Goal: Information Seeking & Learning: Learn about a topic

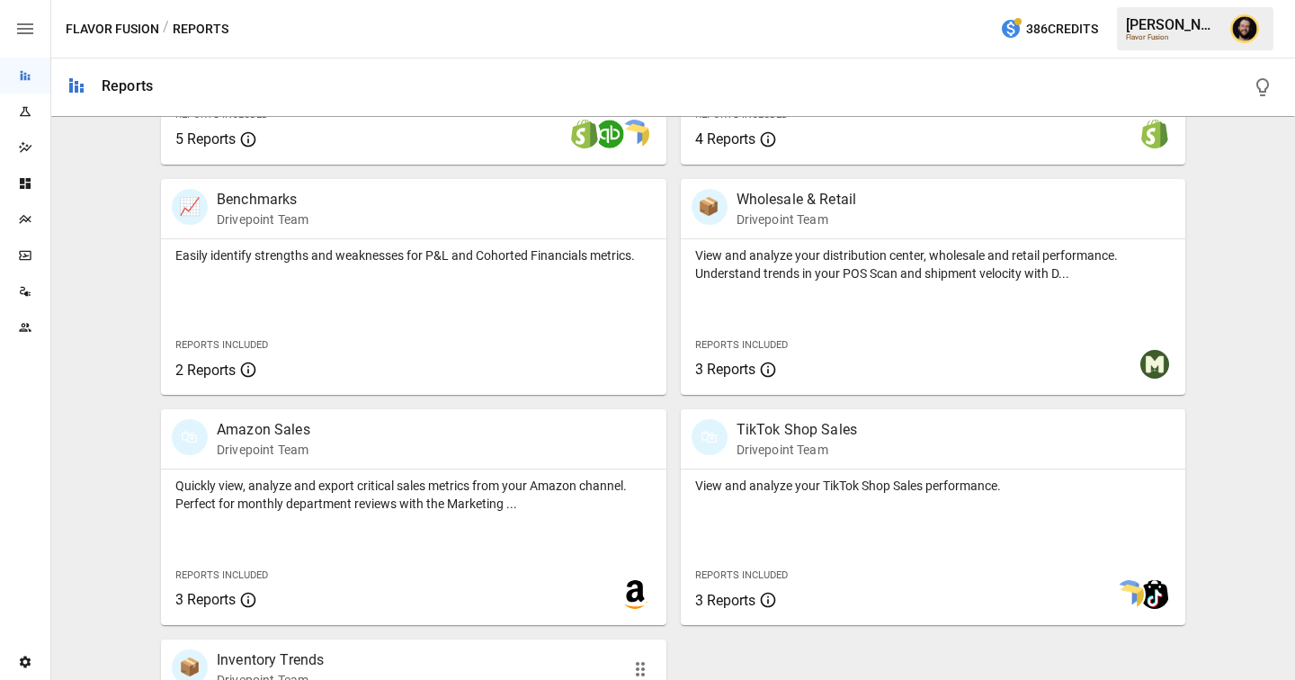
scroll to position [1217, 0]
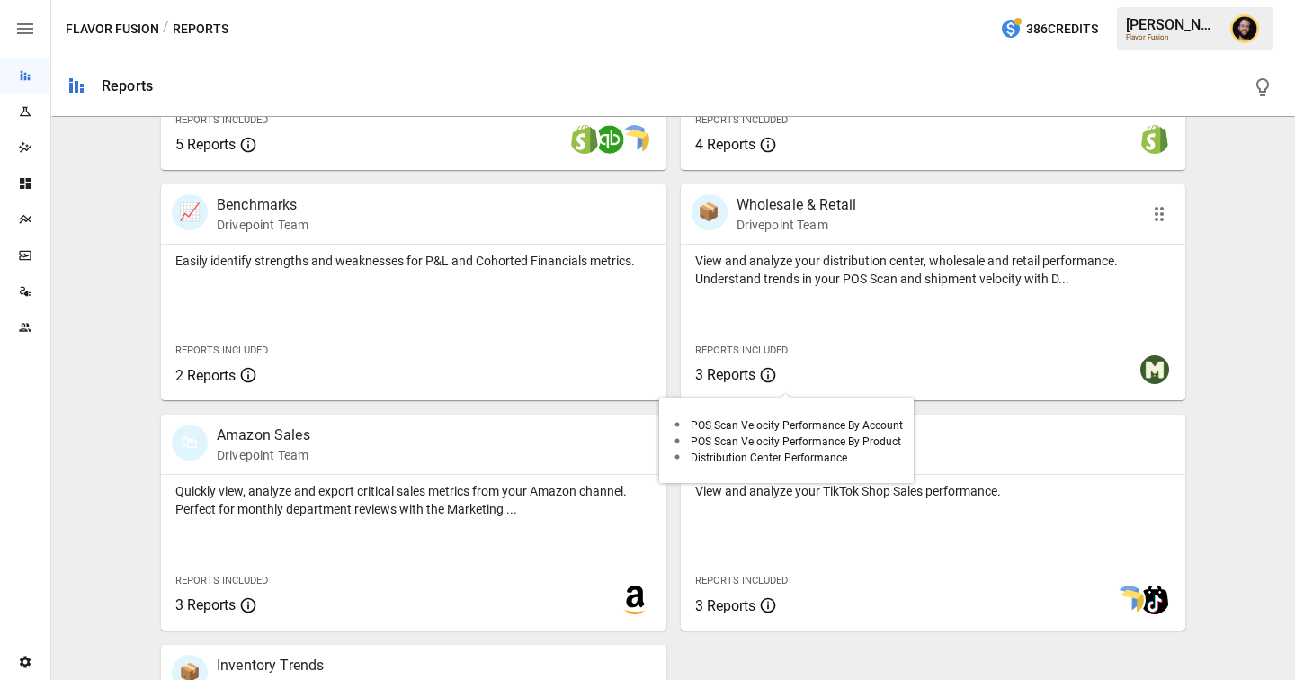
click at [837, 366] on span "3 Reports" at bounding box center [786, 375] width 182 height 22
click at [855, 303] on div "View and analyze your distribution center, wholesale and retail performance. Un…" at bounding box center [934, 323] width 506 height 156
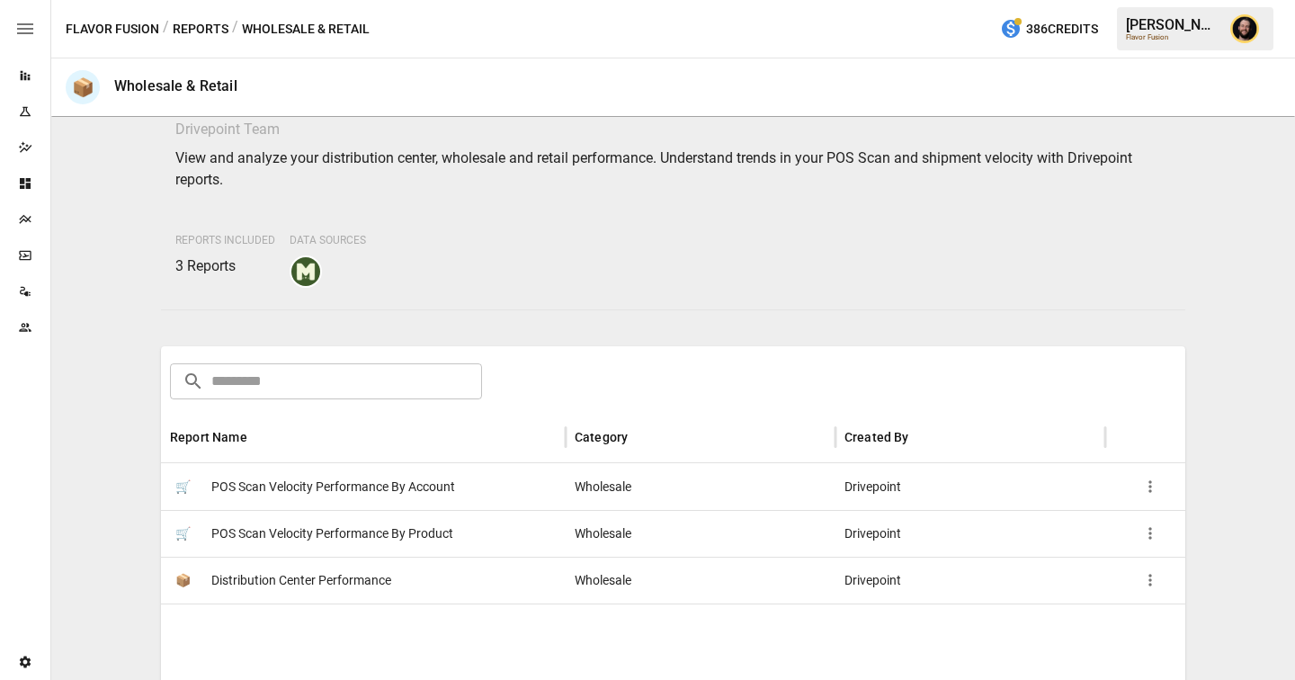
scroll to position [69, 0]
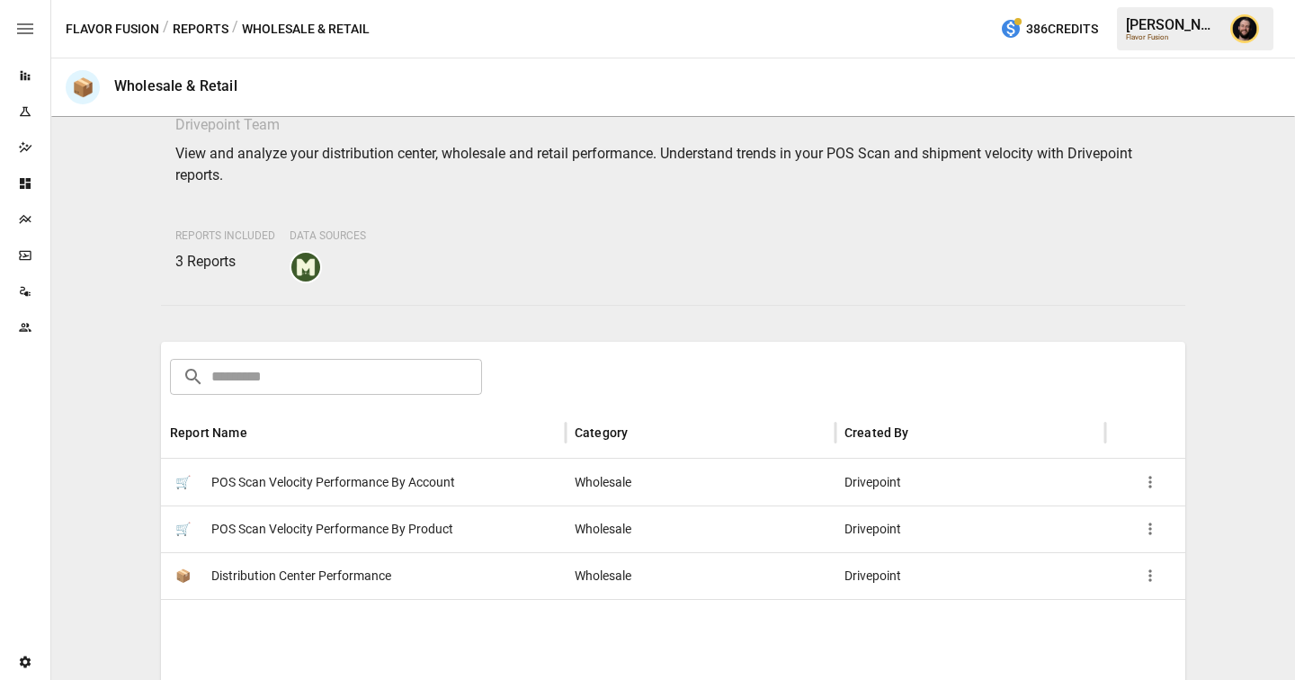
click at [208, 35] on button "Reports" at bounding box center [201, 29] width 56 height 22
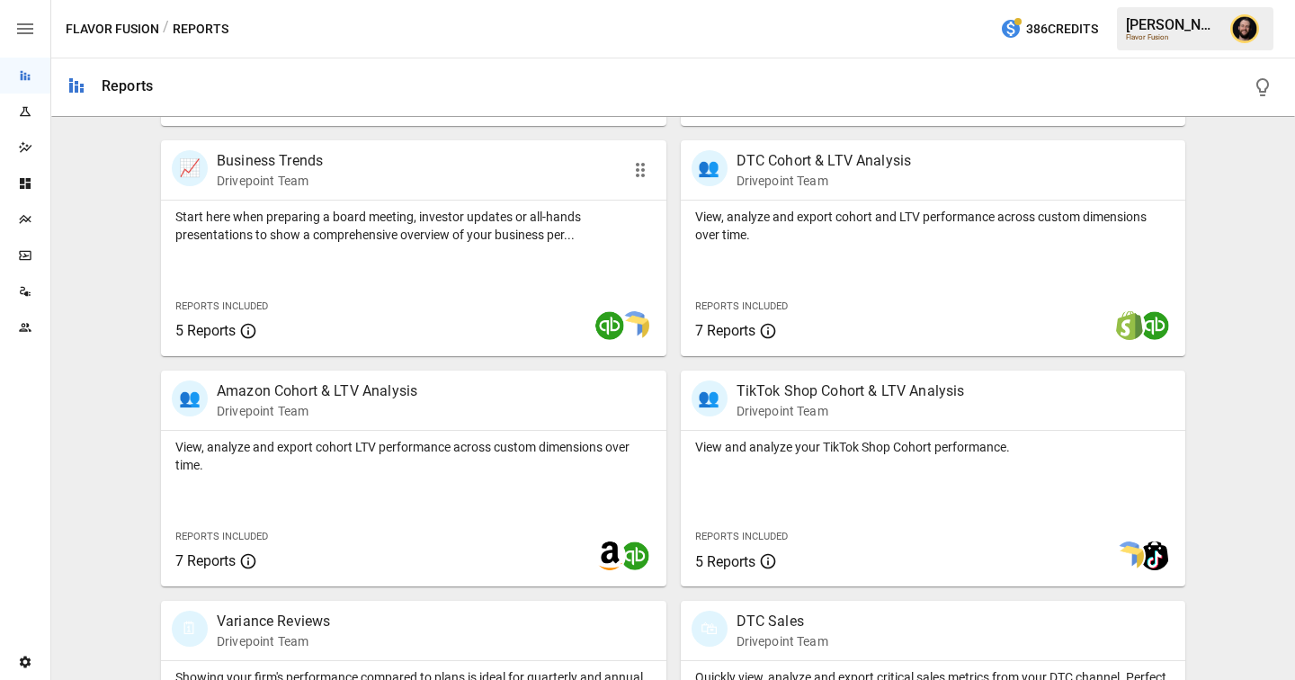
scroll to position [579, 0]
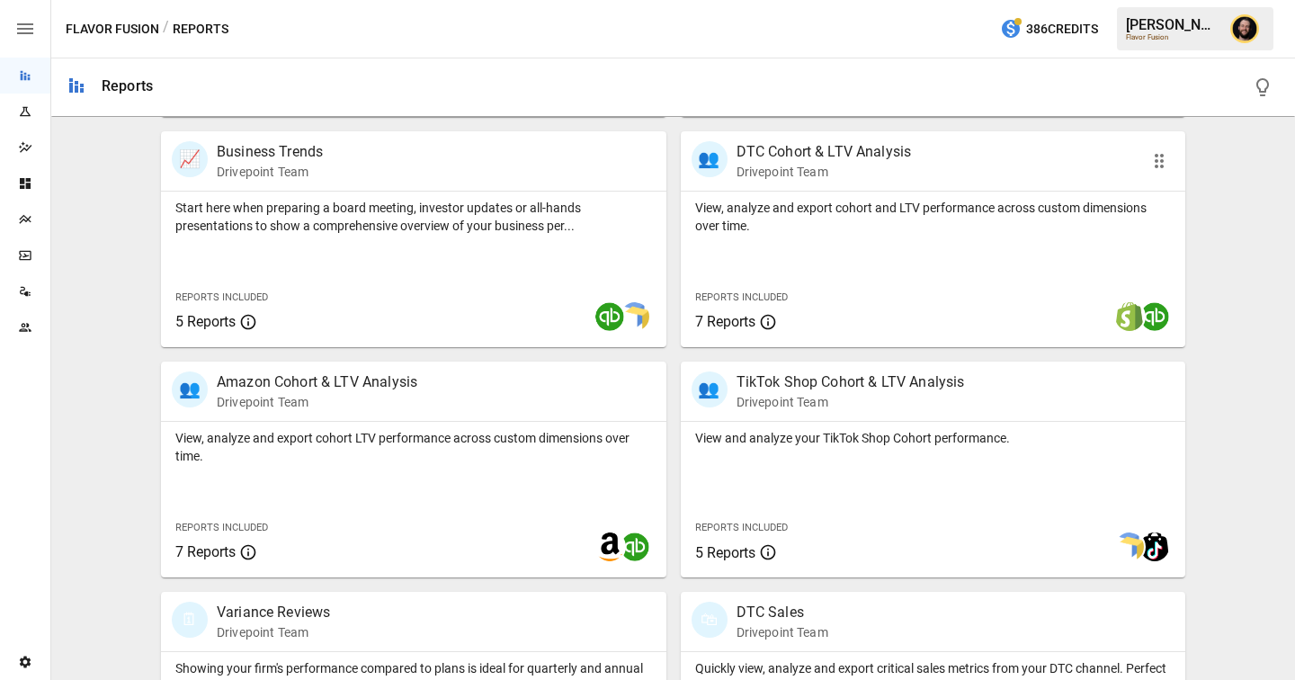
click at [822, 270] on div "Reports Included 7 Reports" at bounding box center [786, 308] width 210 height 77
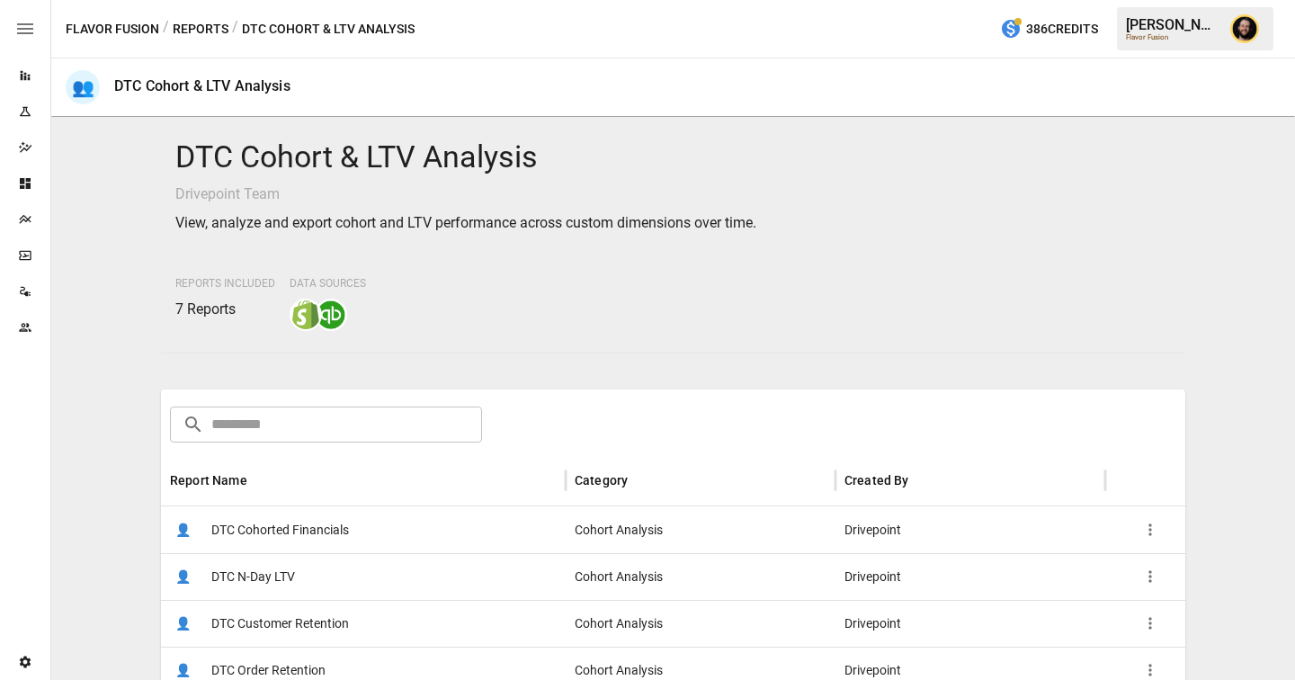
scroll to position [235, 0]
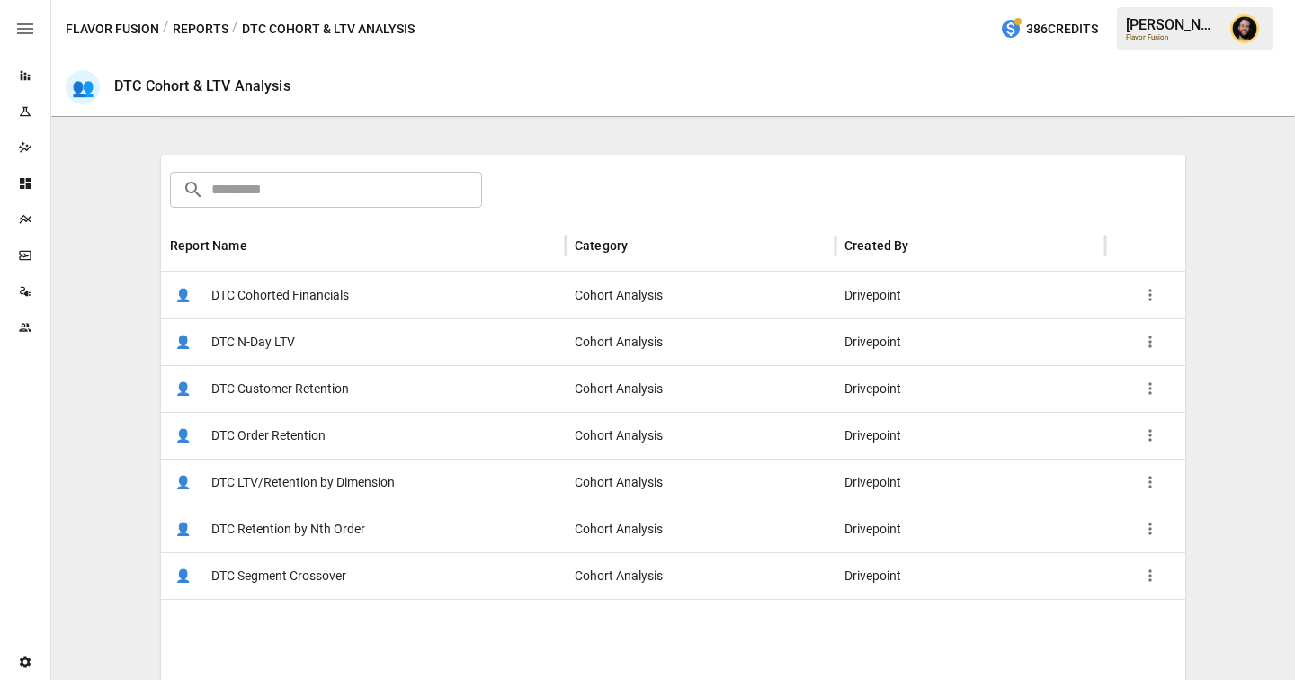
click at [394, 298] on div "👤 DTC Cohorted Financials" at bounding box center [363, 295] width 405 height 47
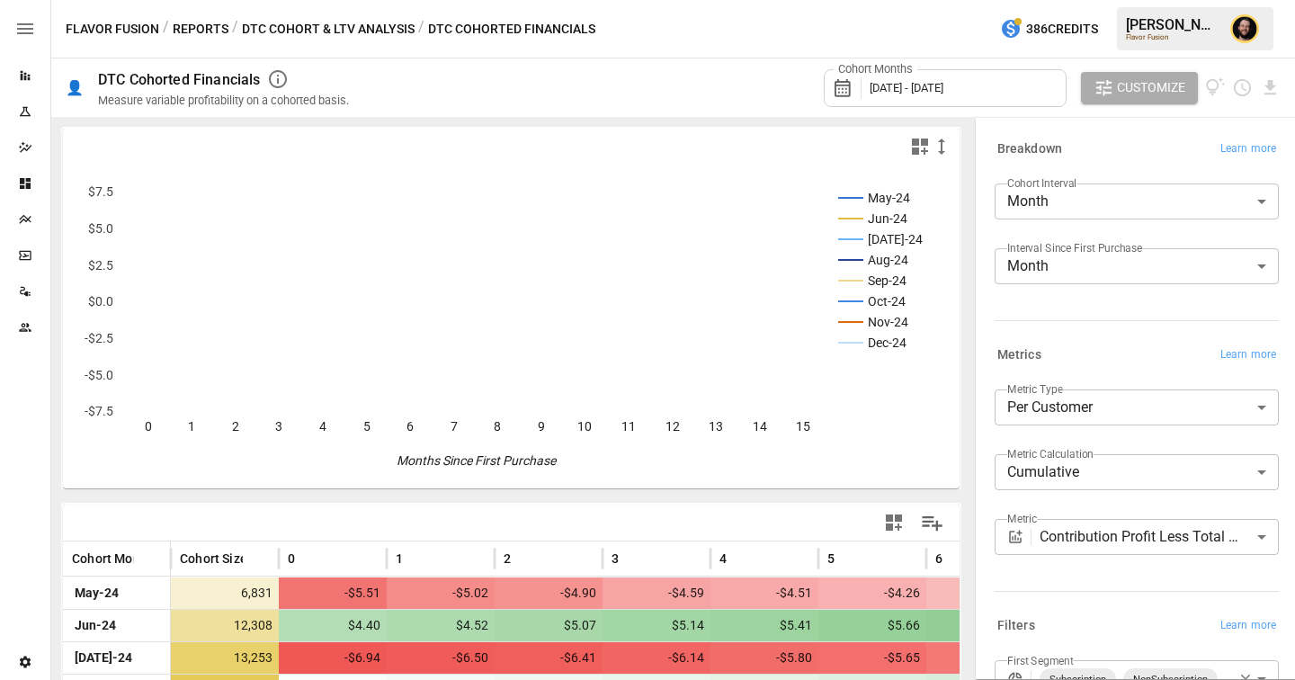
scroll to position [196, 0]
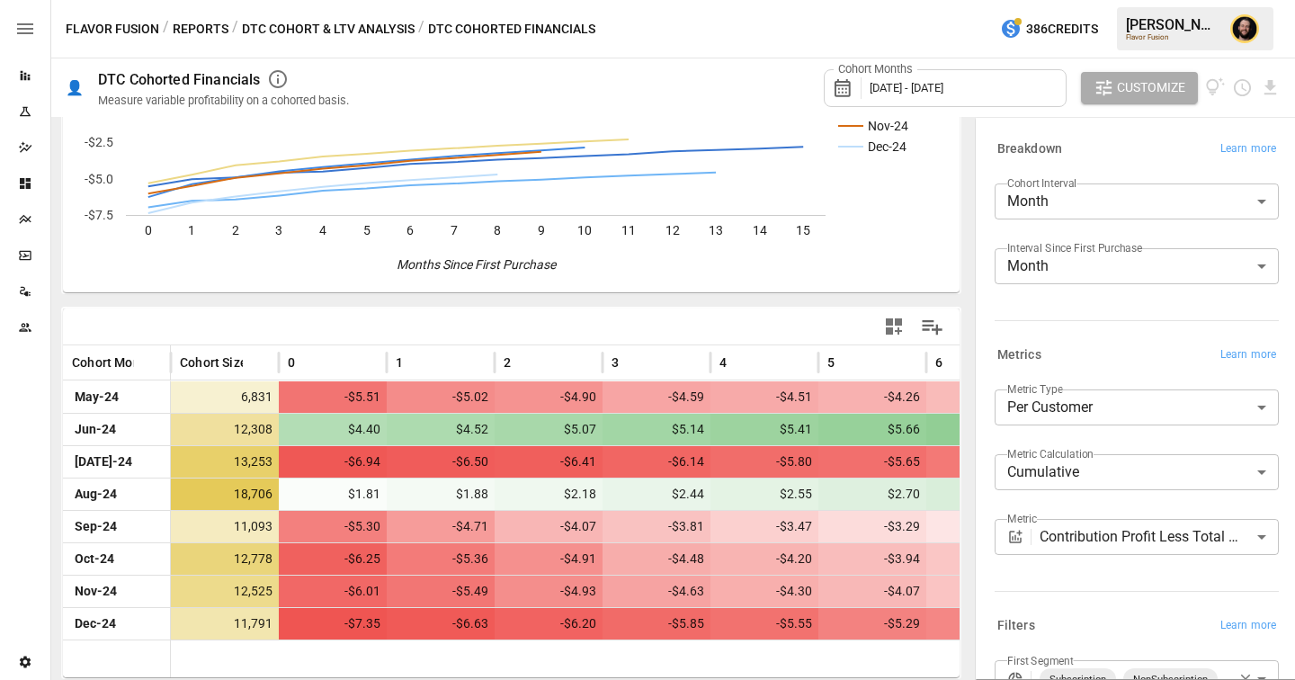
click at [935, 0] on body "Reports Experiments Dazzler Studio Dashboards Plans SmartModel ™ Data Sources T…" at bounding box center [647, 0] width 1295 height 0
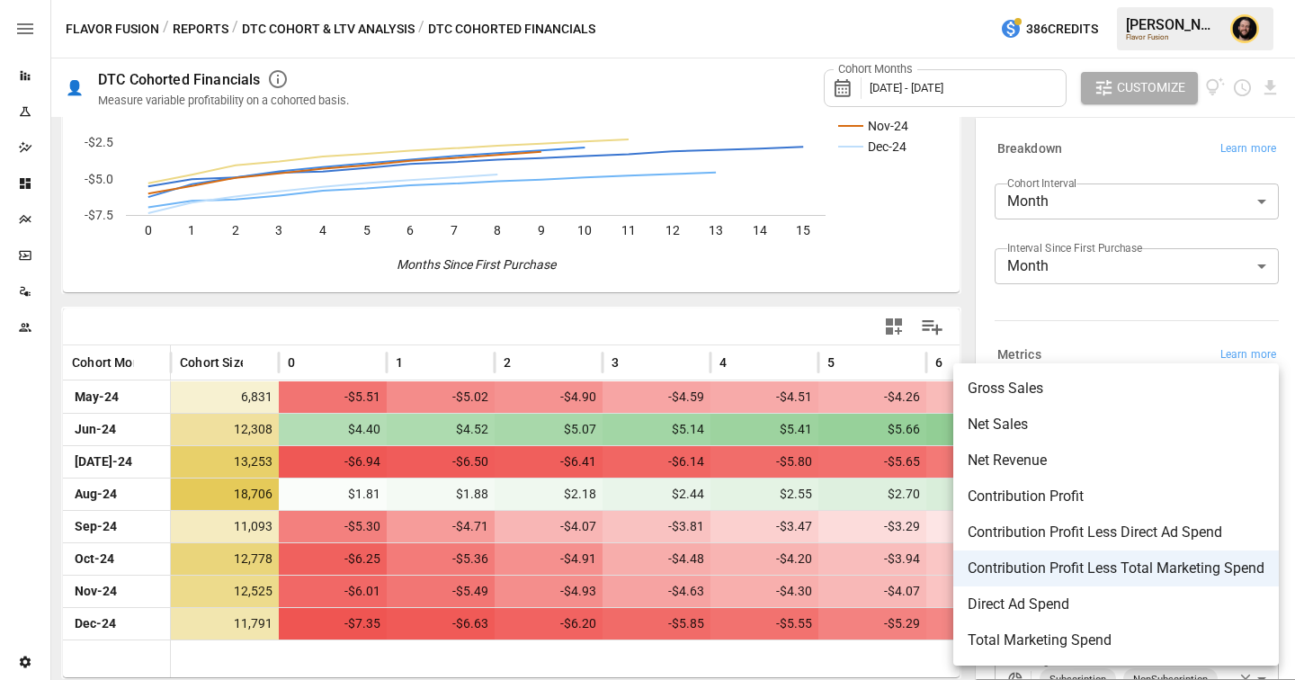
click at [935, 450] on span "Net Revenue" at bounding box center [1116, 461] width 297 height 22
type input "**********"
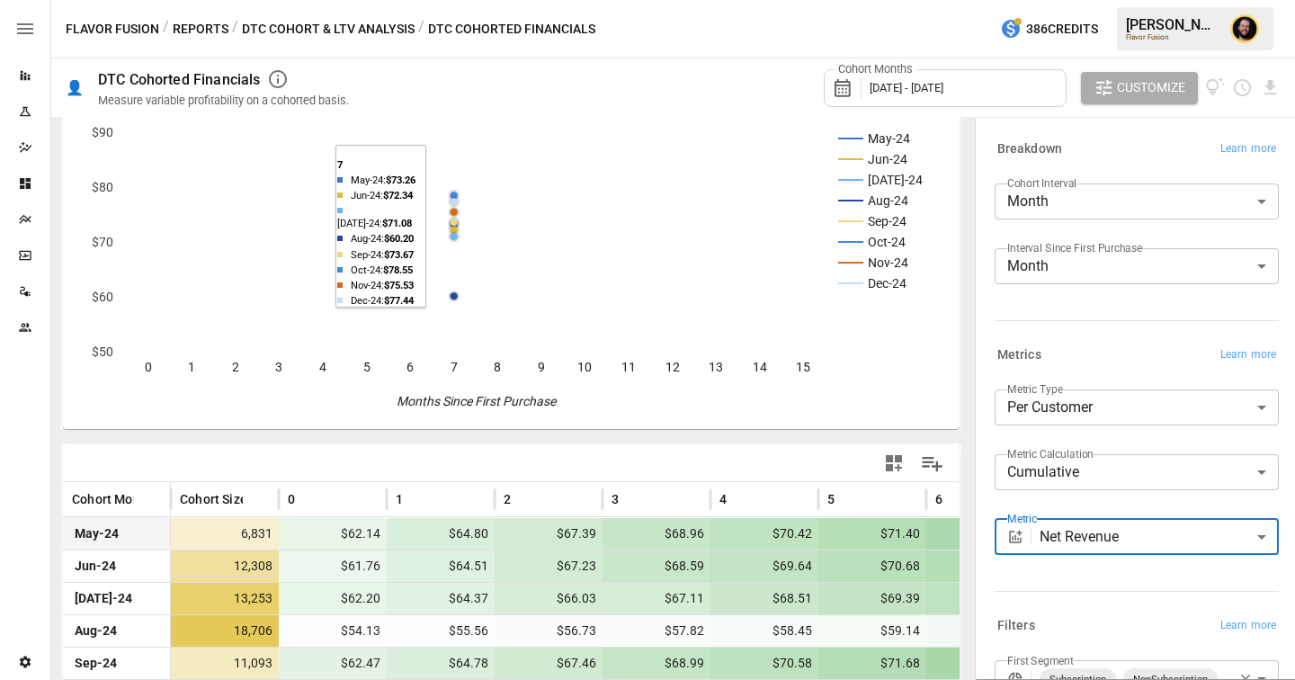
scroll to position [63, 0]
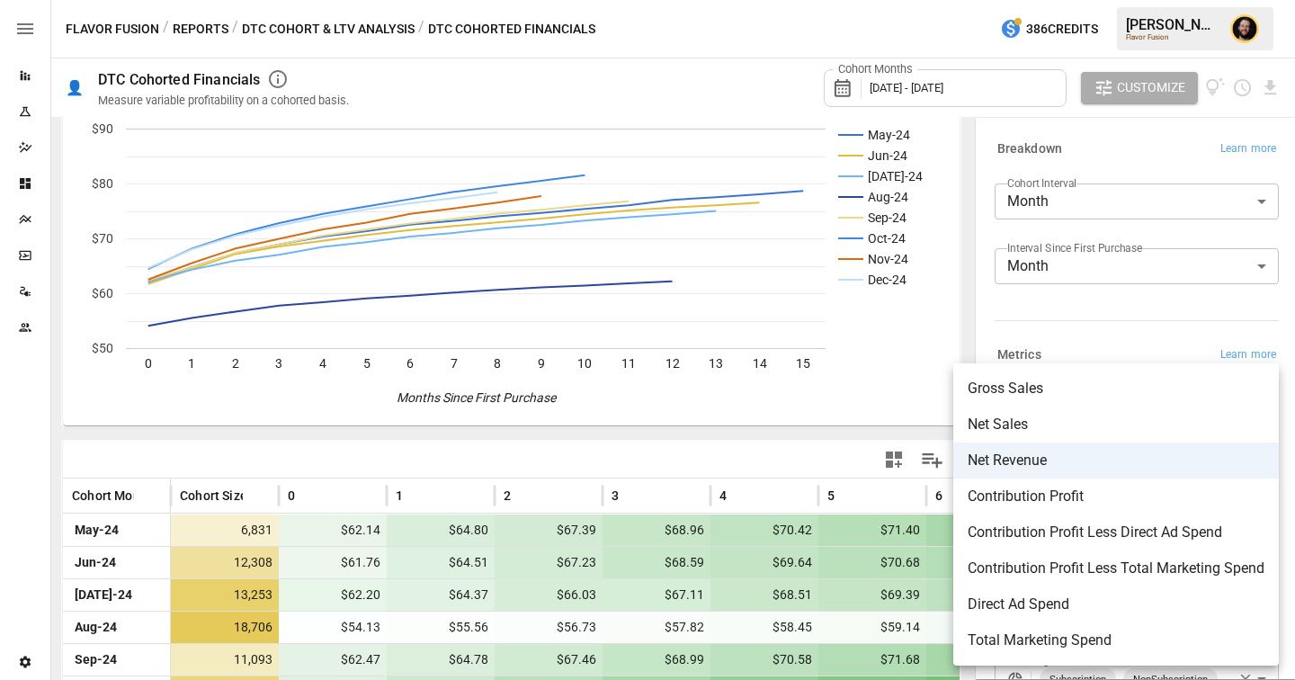
click at [935, 0] on body "Reports Experiments Dazzler Studio Dashboards Plans SmartModel ™ Data Sources T…" at bounding box center [647, 0] width 1295 height 0
click at [632, 466] on div at bounding box center [647, 340] width 1295 height 680
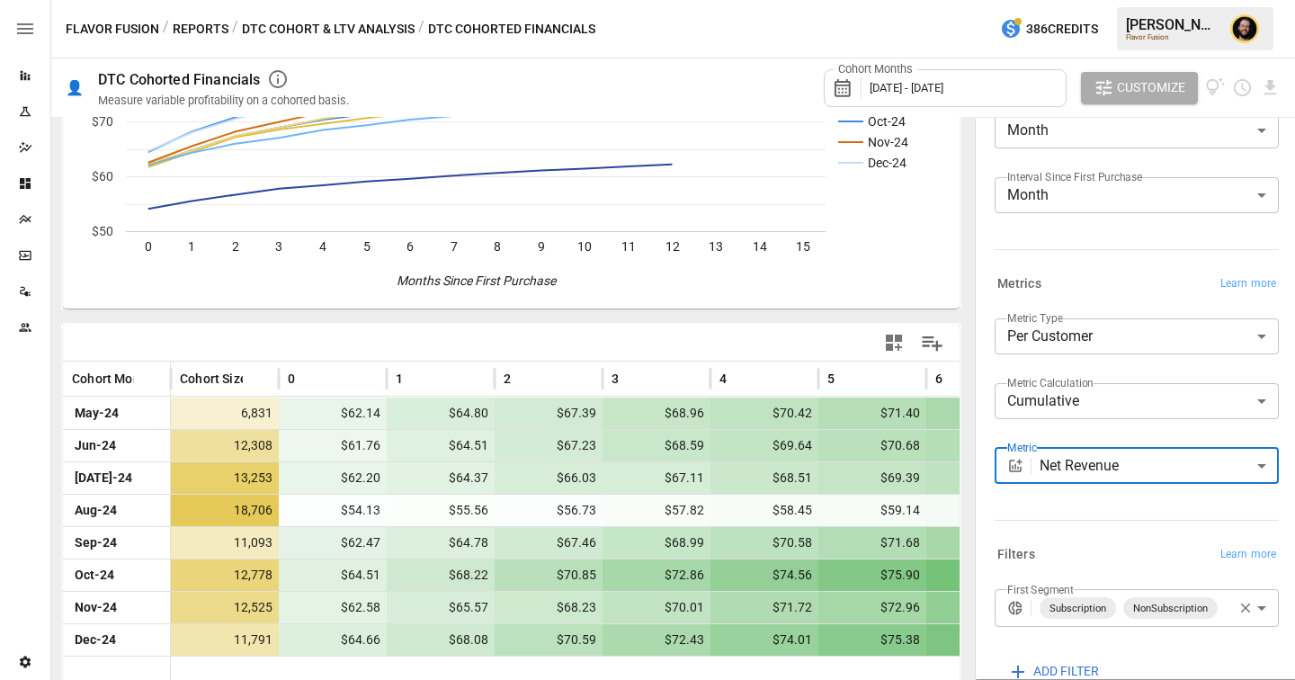
scroll to position [155, 0]
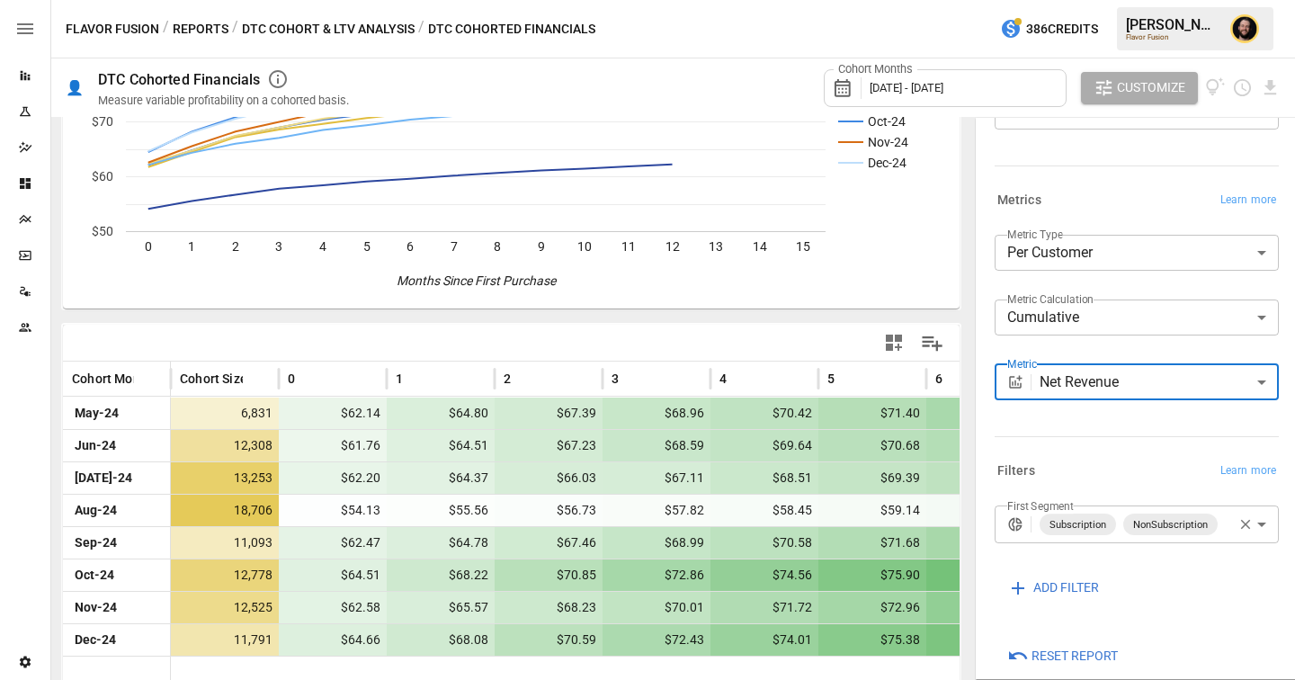
click at [935, 0] on body "Reports Experiments Dazzler Studio Dashboards Plans SmartModel ™ Data Sources T…" at bounding box center [647, 0] width 1295 height 0
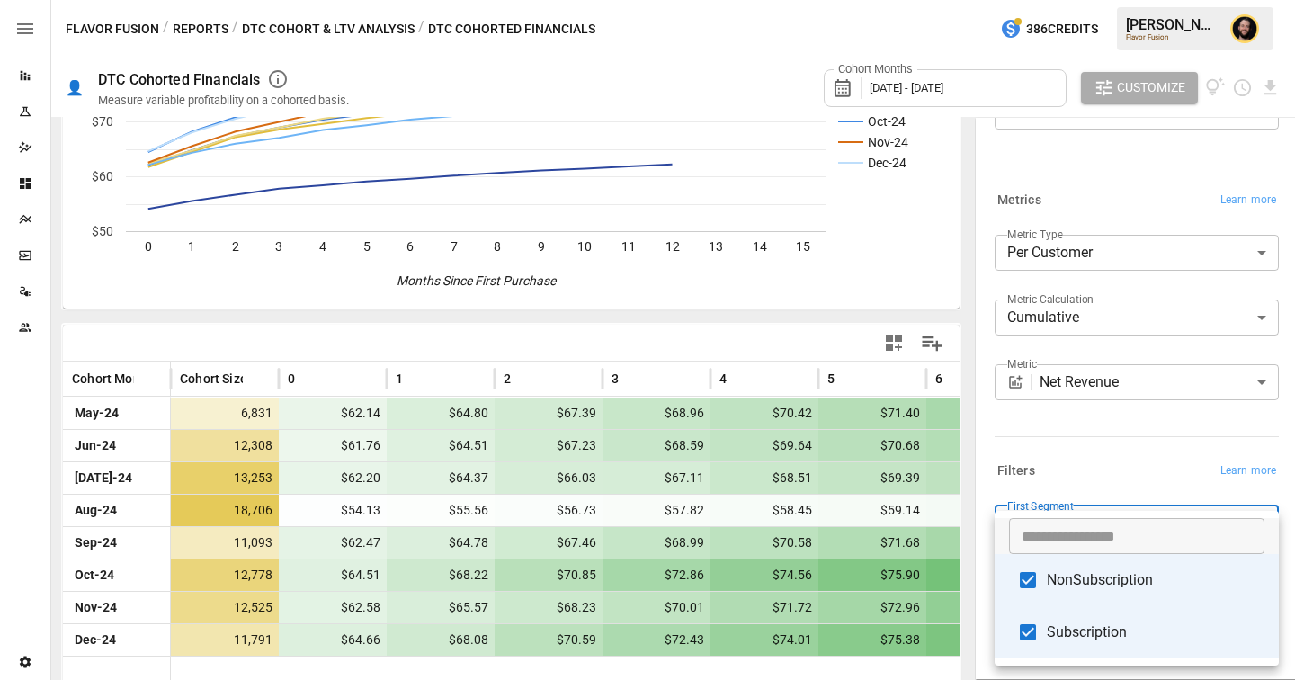
click at [935, 474] on div at bounding box center [647, 340] width 1295 height 680
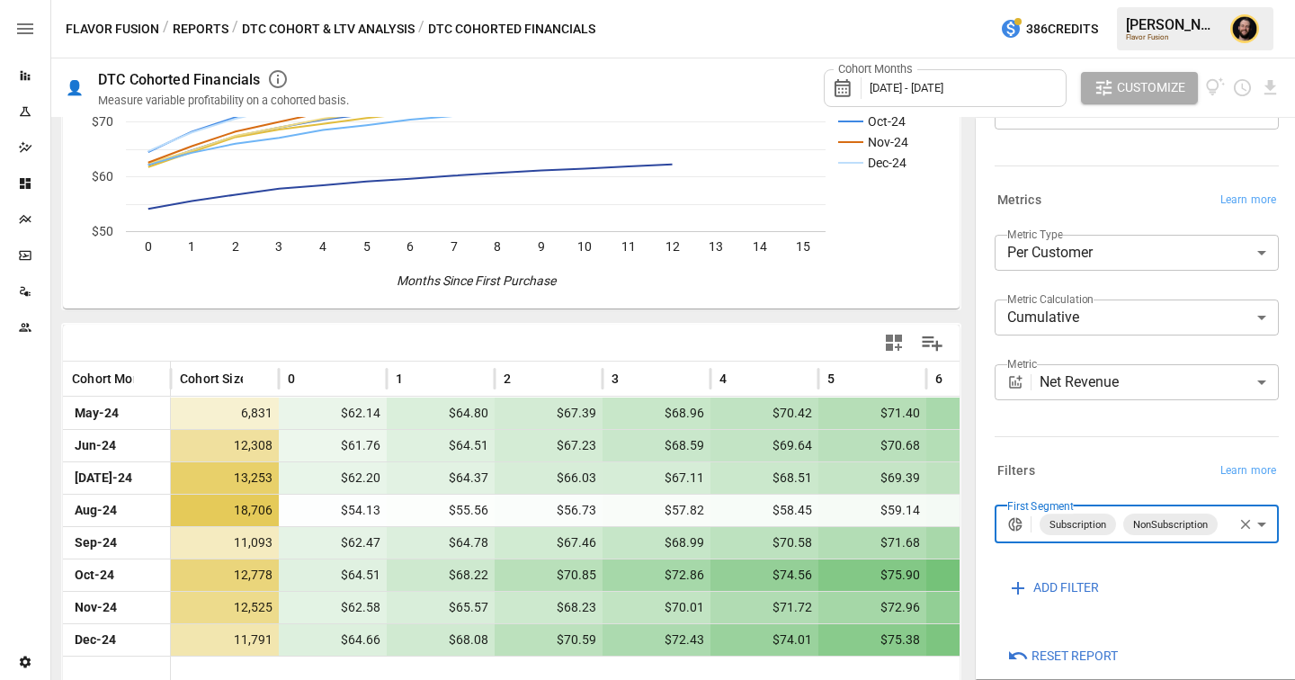
click at [935, 0] on body "Reports Experiments Dazzler Studio Dashboards Plans SmartModel ™ Data Sources T…" at bounding box center [647, 0] width 1295 height 0
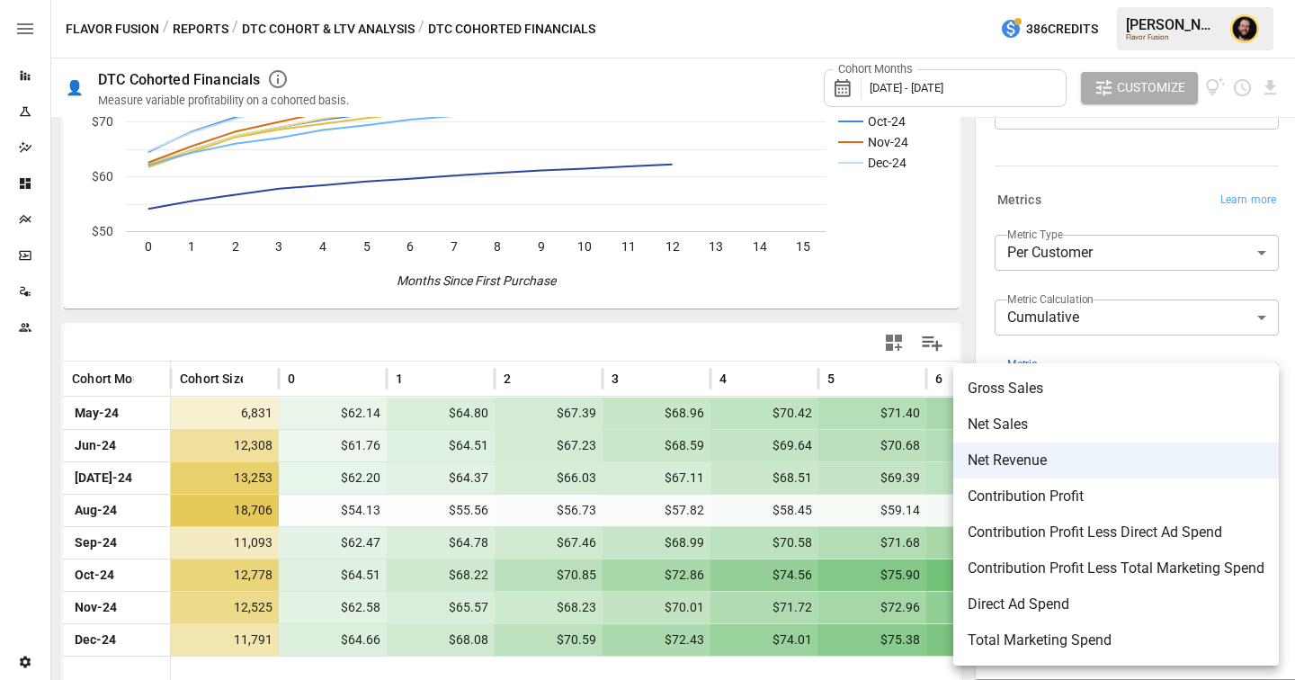
click at [935, 351] on div at bounding box center [647, 340] width 1295 height 680
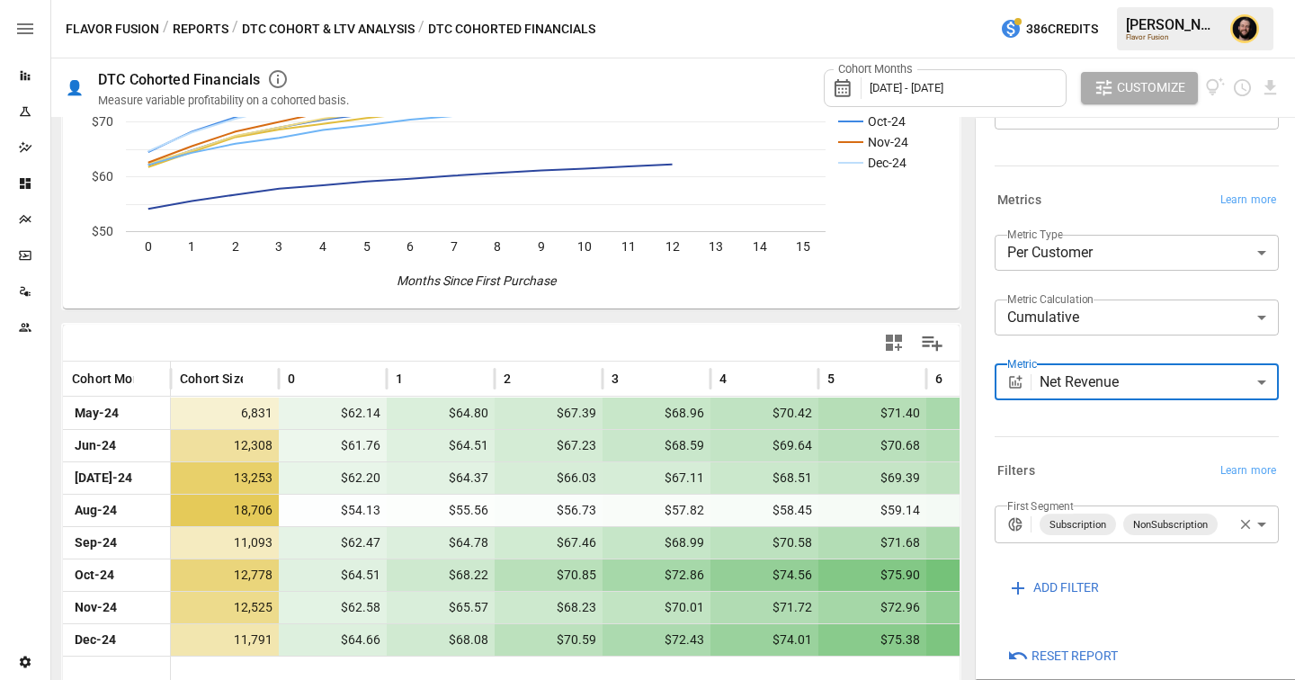
click at [935, 0] on body "Reports Experiments Dazzler Studio Dashboards Plans SmartModel ™ Data Sources T…" at bounding box center [647, 0] width 1295 height 0
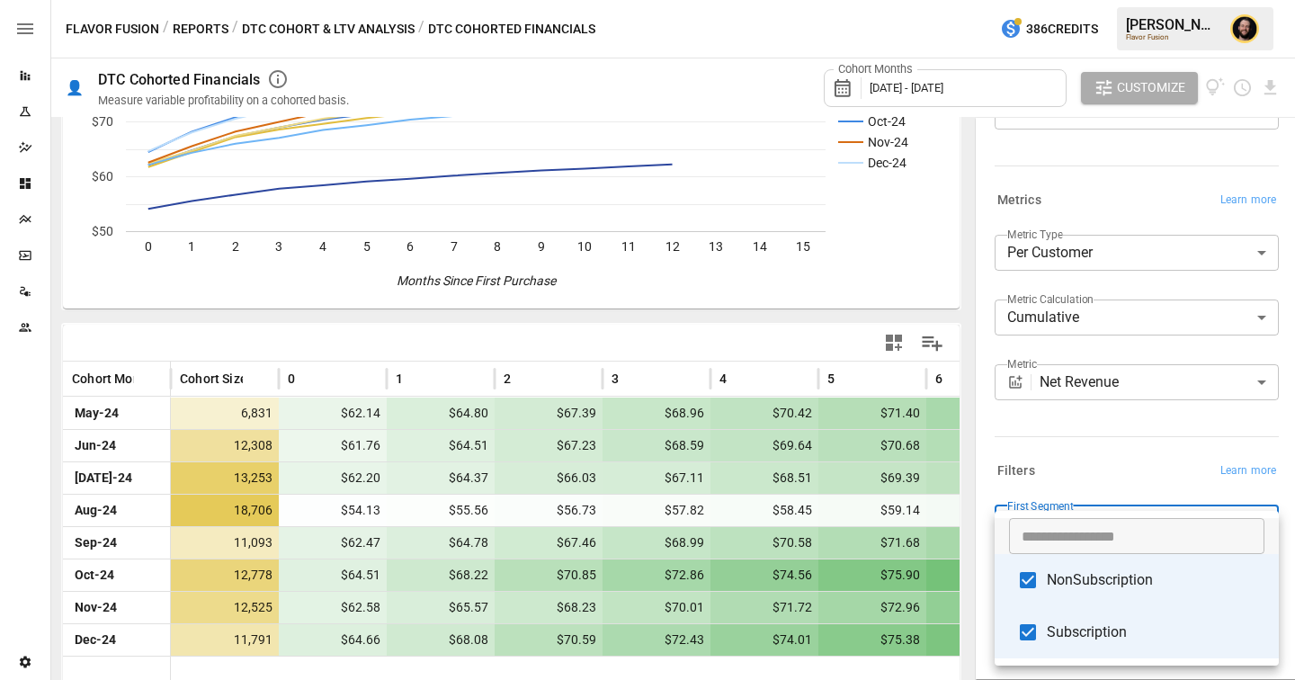
click at [935, 443] on div at bounding box center [647, 340] width 1295 height 680
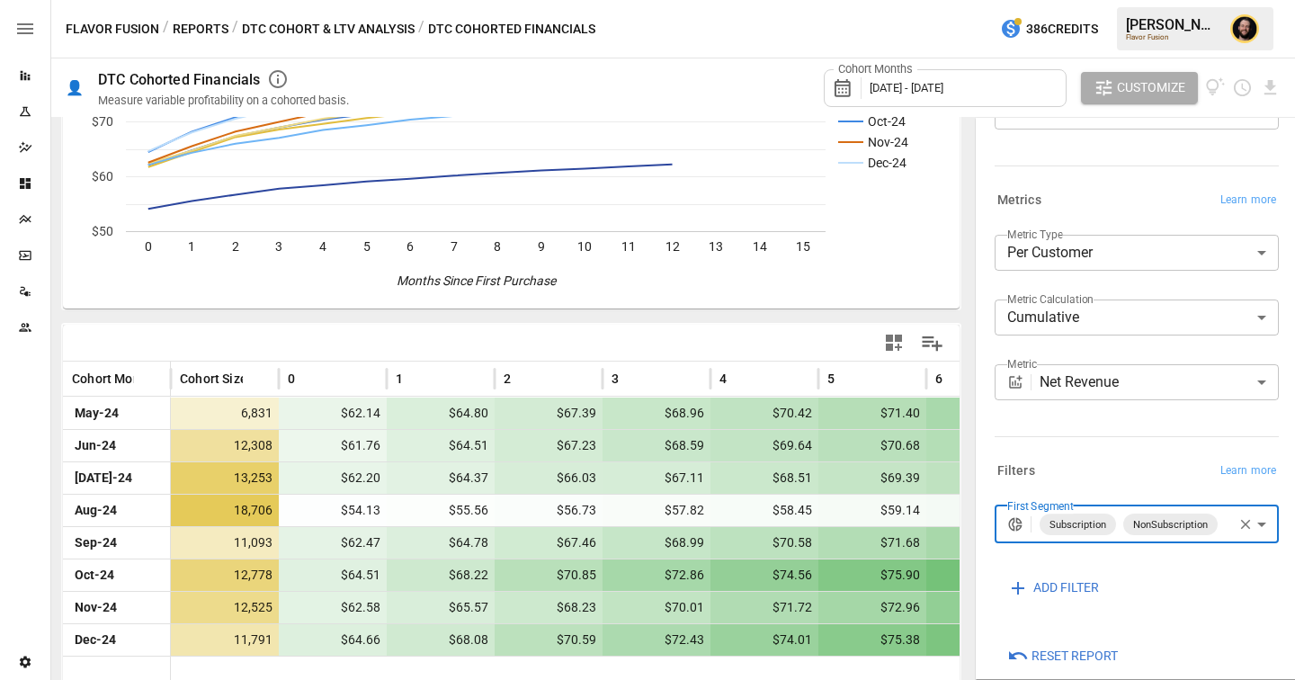
click at [935, 512] on icon "button" at bounding box center [1246, 525] width 10 height 10
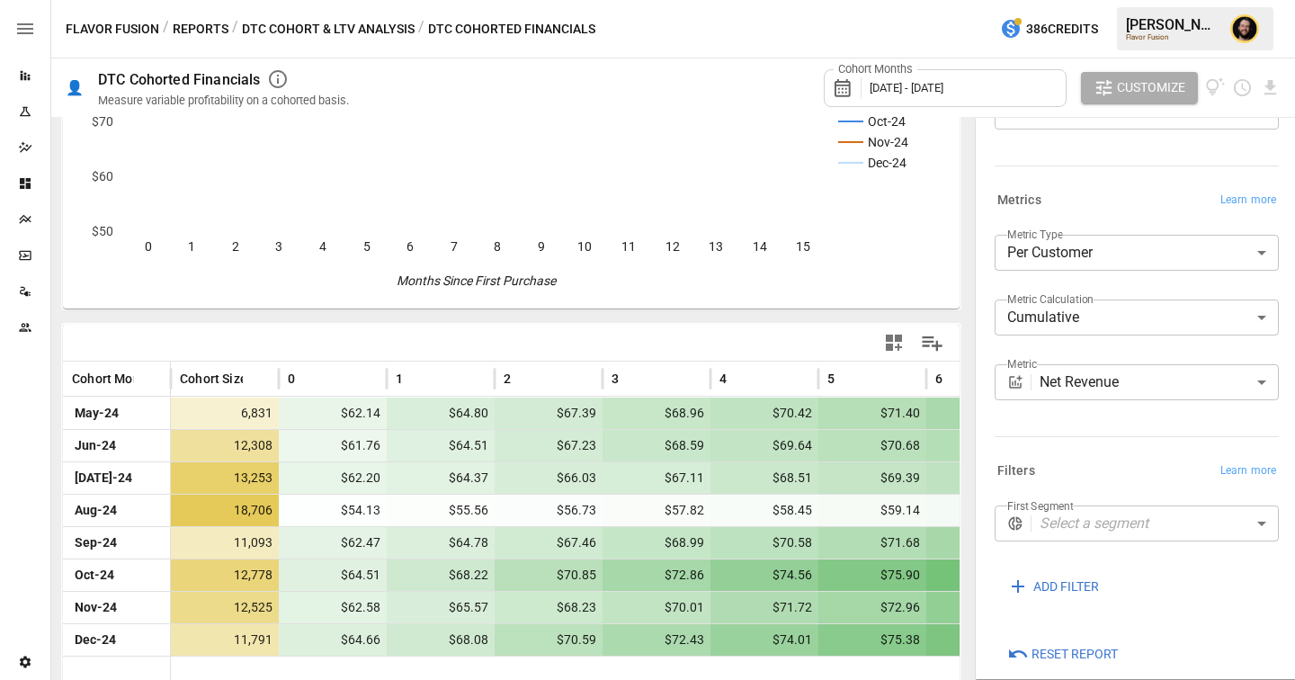
scroll to position [196, 0]
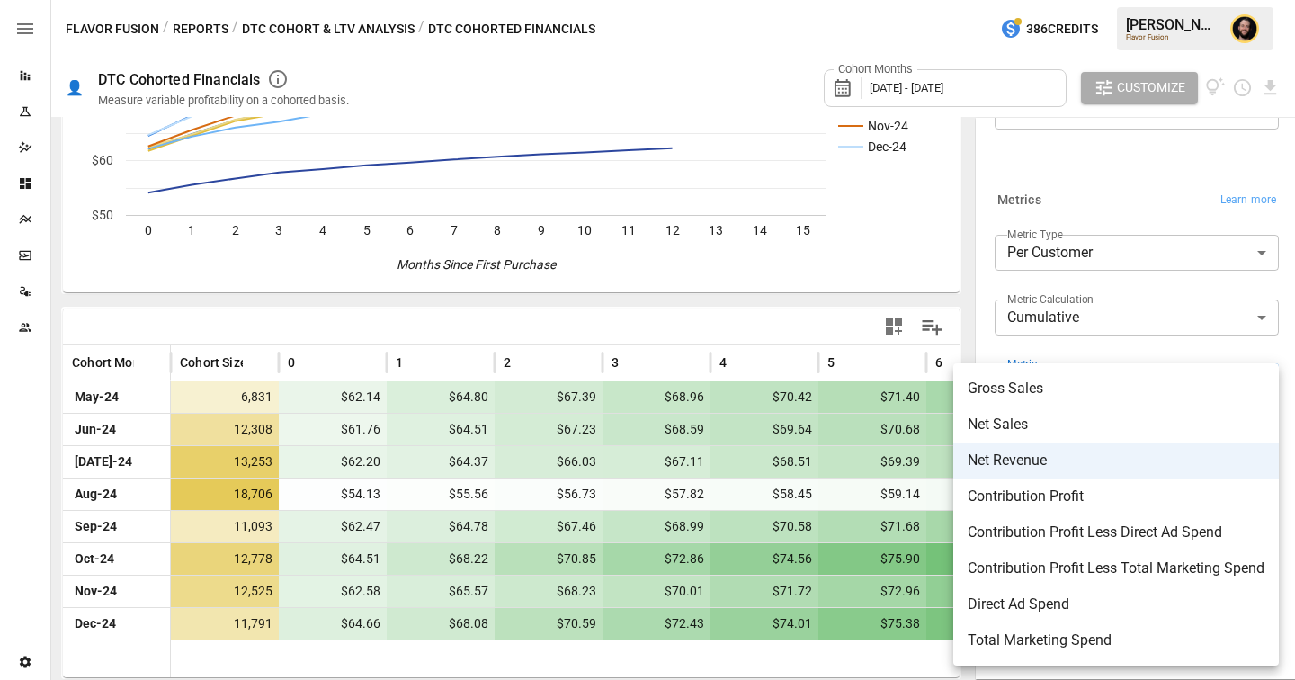
click at [935, 0] on body "Reports Experiments Dazzler Studio Dashboards Plans SmartModel ™ Data Sources T…" at bounding box center [647, 0] width 1295 height 0
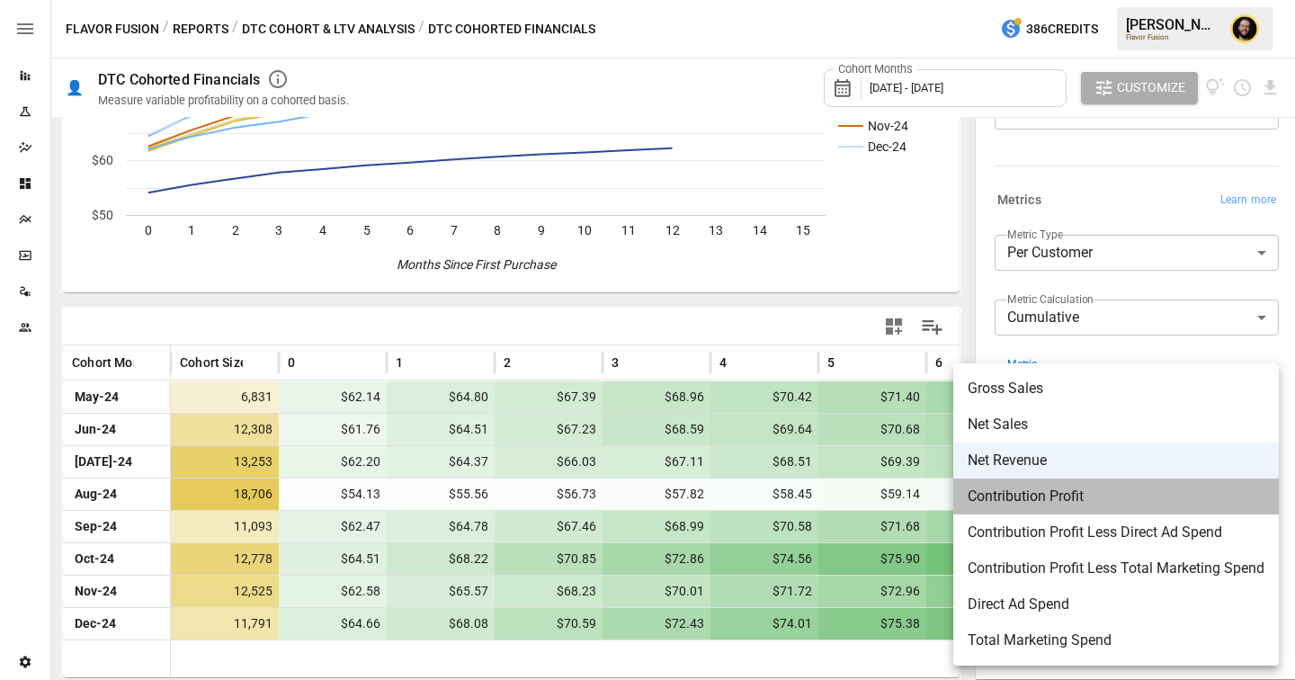
click at [935, 504] on span "Contribution Profit" at bounding box center [1116, 497] width 297 height 22
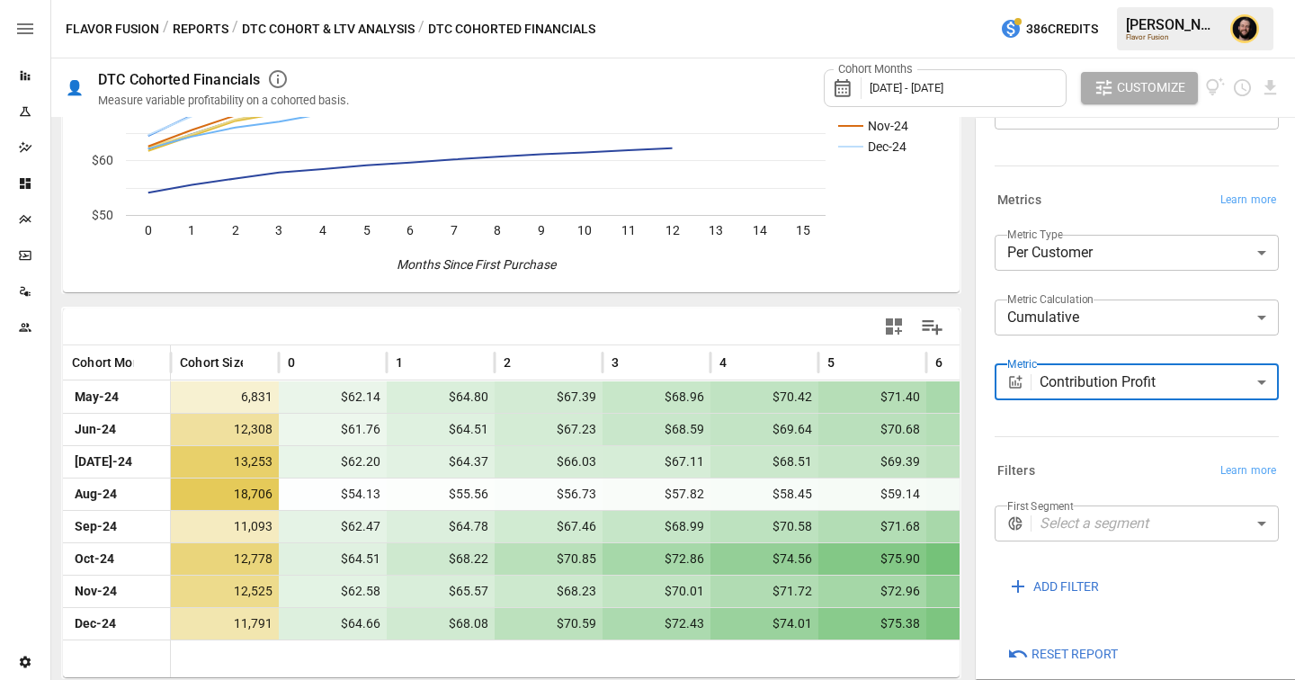
scroll to position [196, 0]
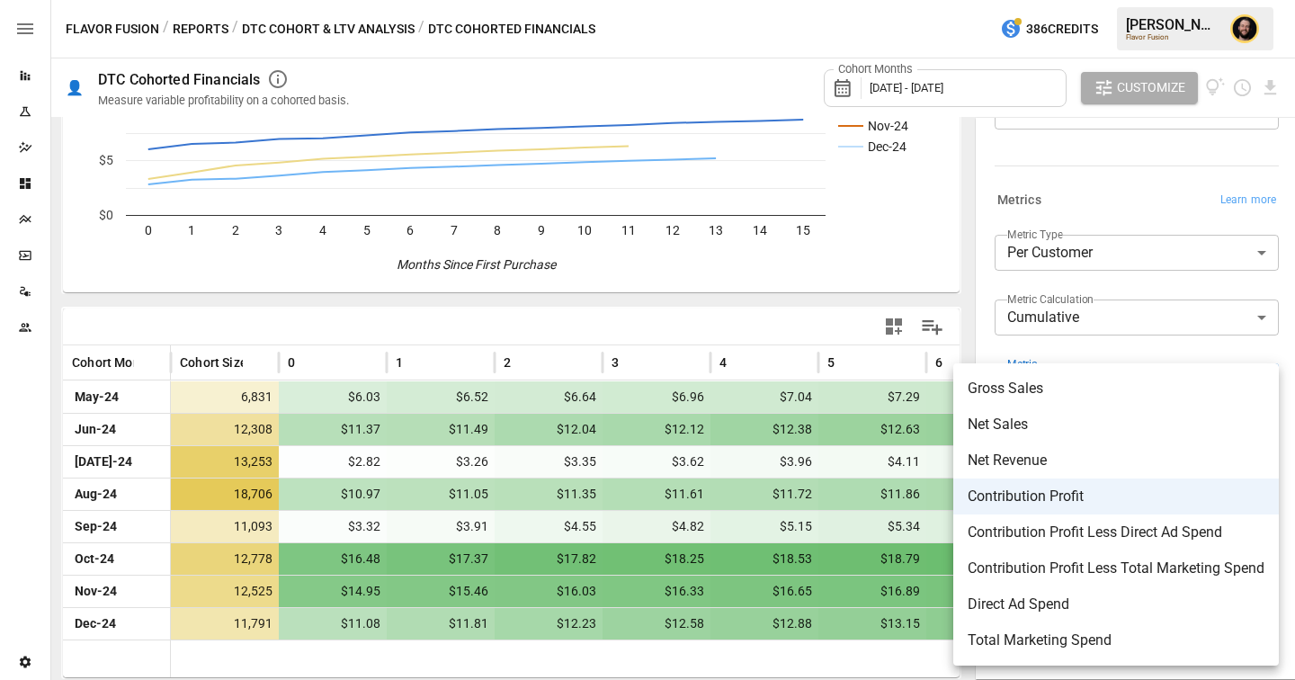
click at [935, 0] on body "Reports Experiments Dazzler Studio Dashboards Plans SmartModel ™ Data Sources T…" at bounding box center [647, 0] width 1295 height 0
click at [935, 512] on span "Contribution Profit Less Direct Ad Spend" at bounding box center [1116, 533] width 297 height 22
type input "**********"
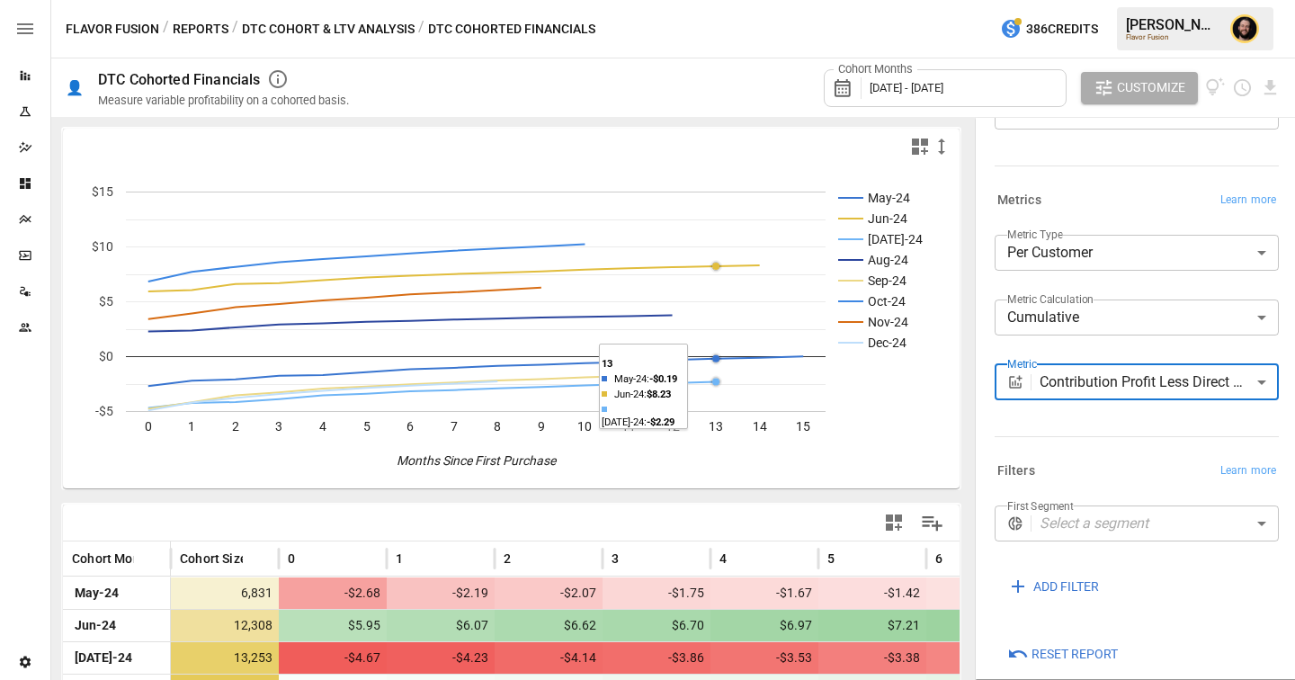
scroll to position [196, 0]
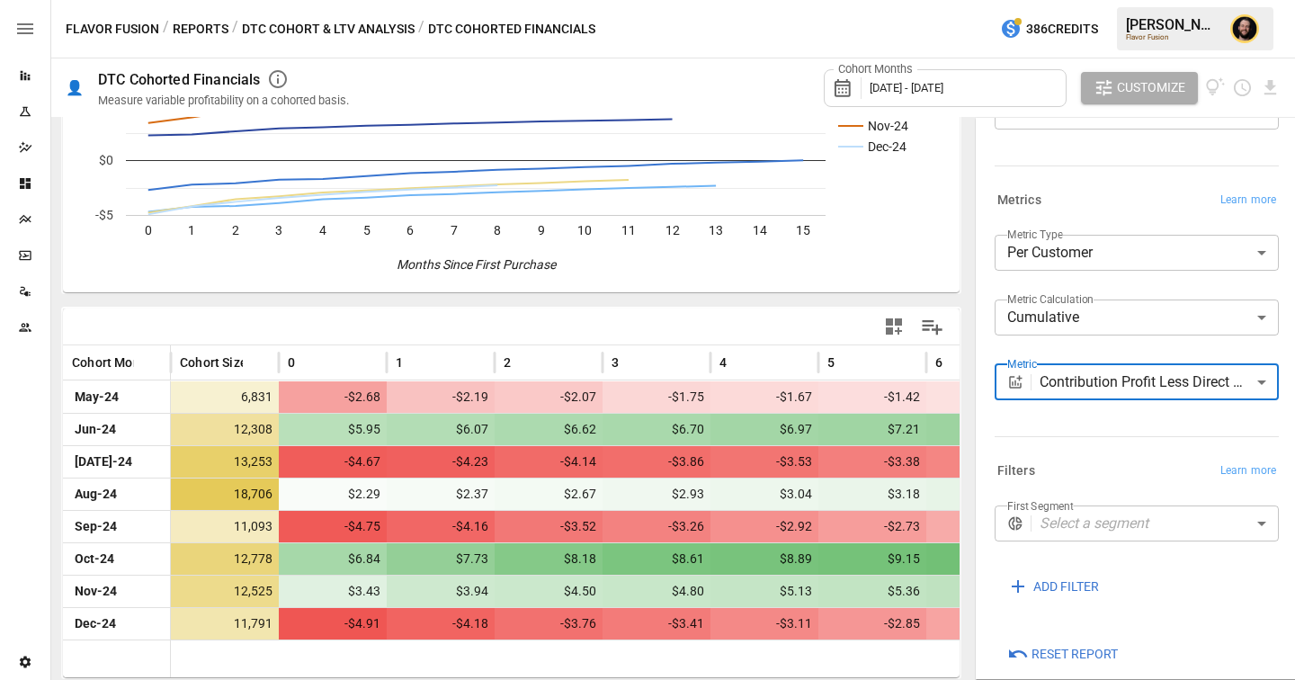
click at [935, 0] on body "Reports Experiments Dazzler Studio Dashboards Plans SmartModel ™ Data Sources T…" at bounding box center [647, 0] width 1295 height 0
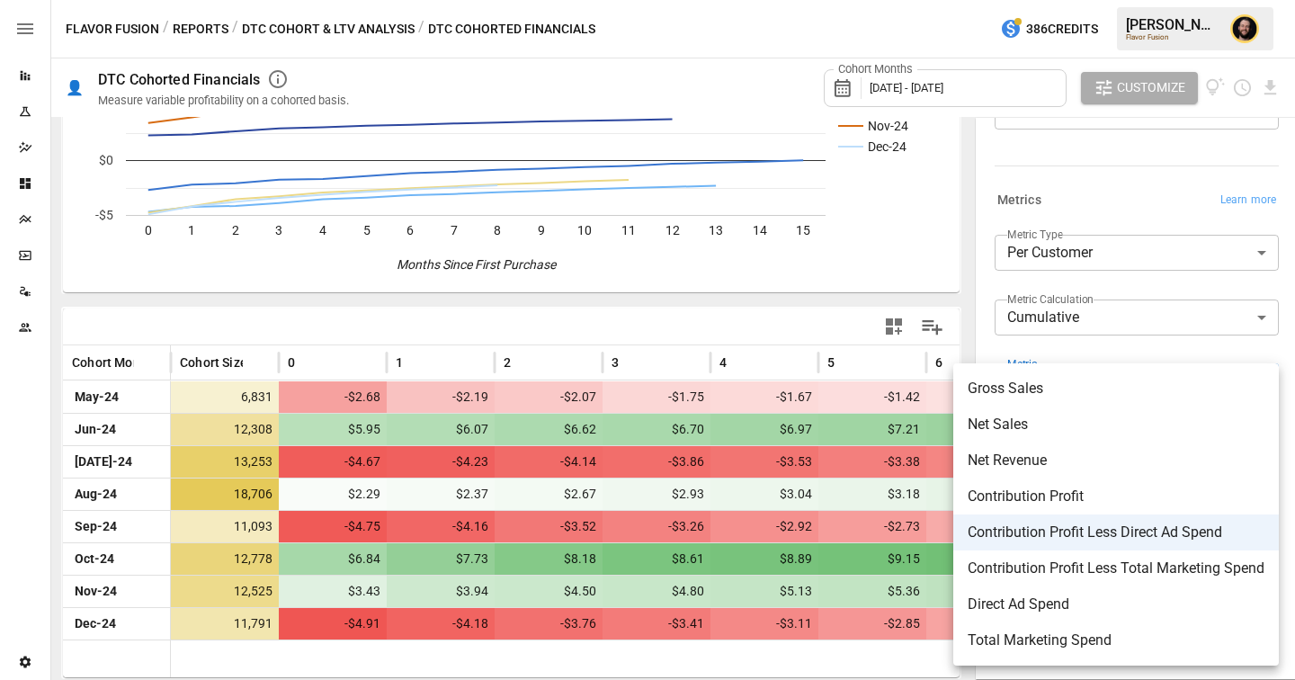
click at [355, 345] on div at bounding box center [647, 340] width 1295 height 680
click at [935, 0] on body "Reports Experiments Dazzler Studio Dashboards Plans SmartModel ™ Data Sources T…" at bounding box center [647, 0] width 1295 height 0
click at [190, 24] on div at bounding box center [647, 340] width 1295 height 680
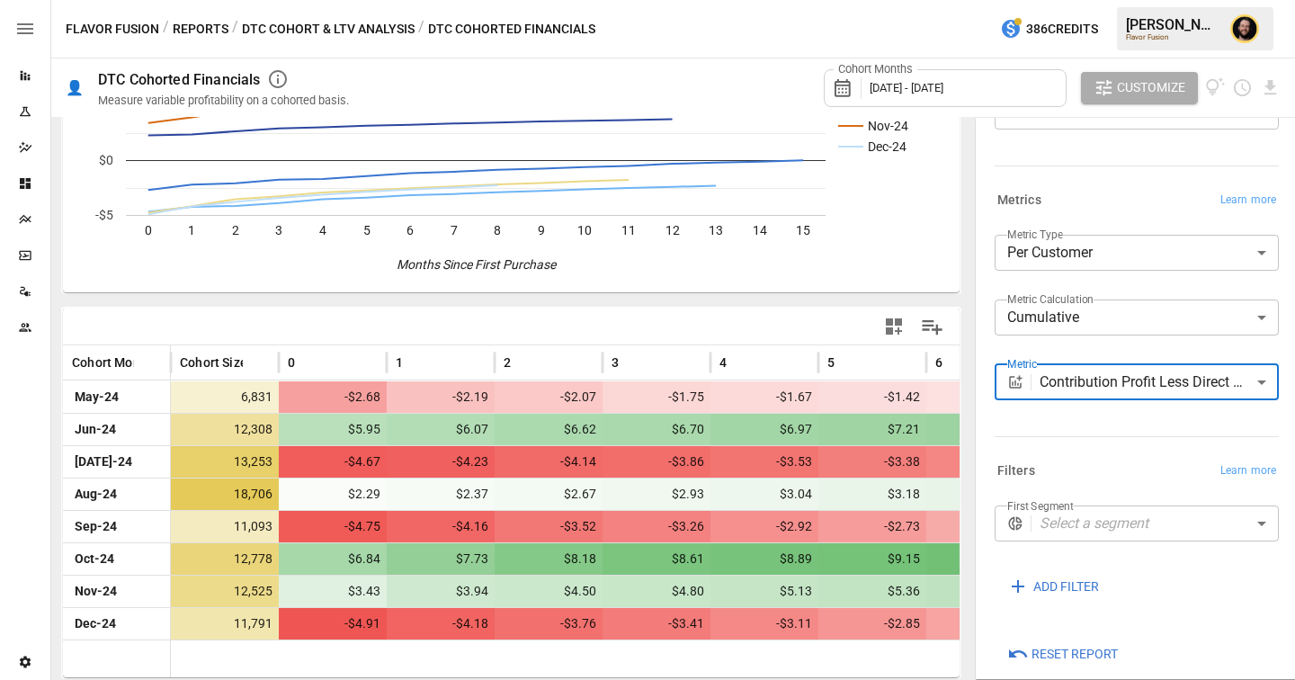
click at [192, 25] on button "Reports" at bounding box center [201, 29] width 56 height 22
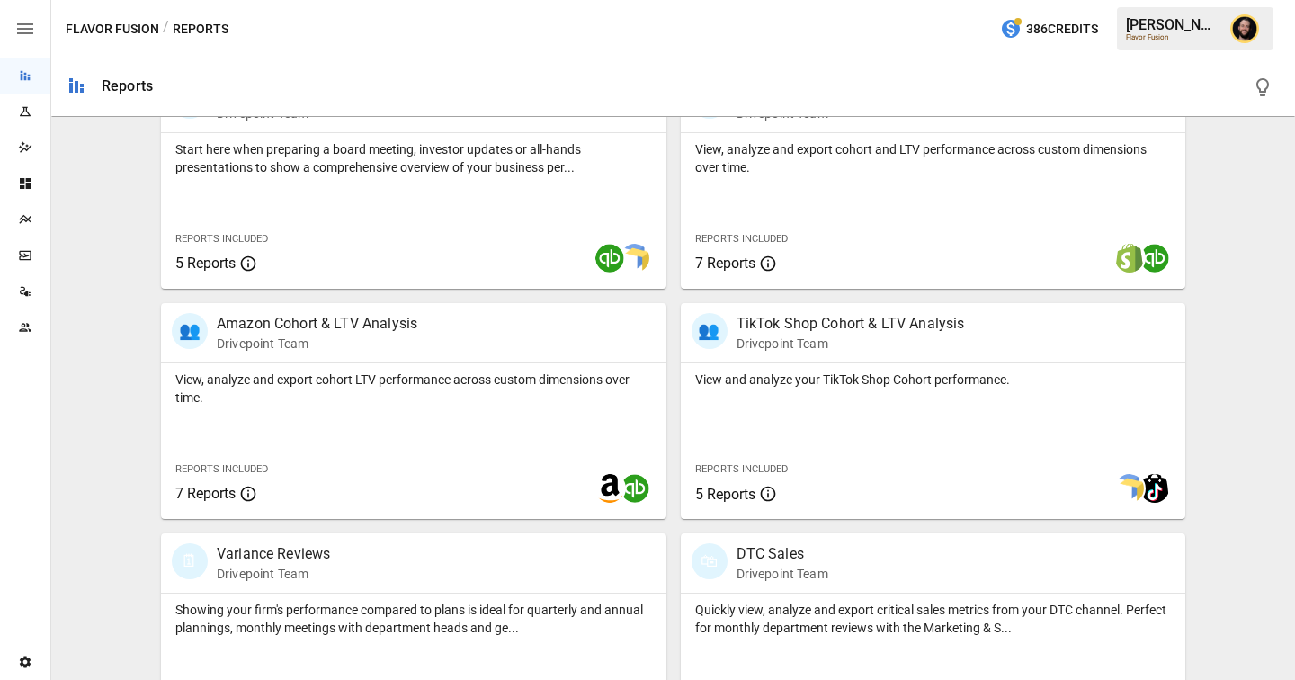
scroll to position [785, 0]
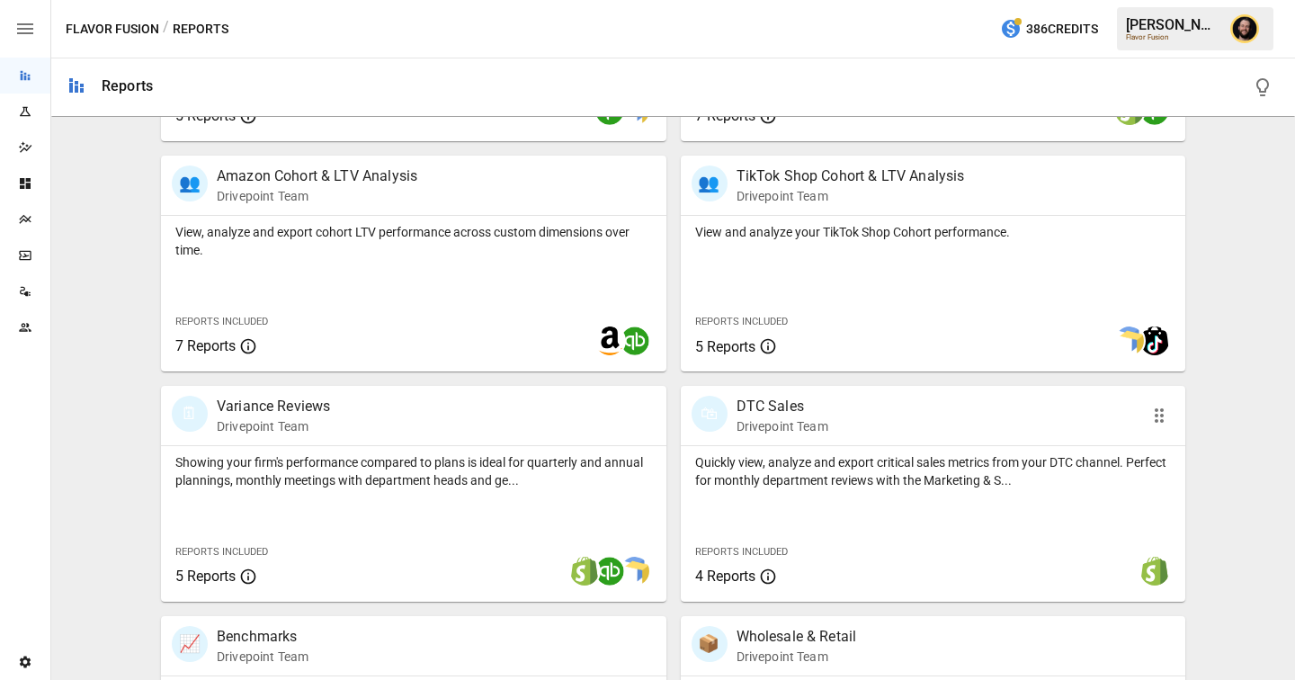
click at [788, 479] on p "Quickly view, analyze and export critical sales metrics from your DTC channel. …" at bounding box center [933, 471] width 477 height 36
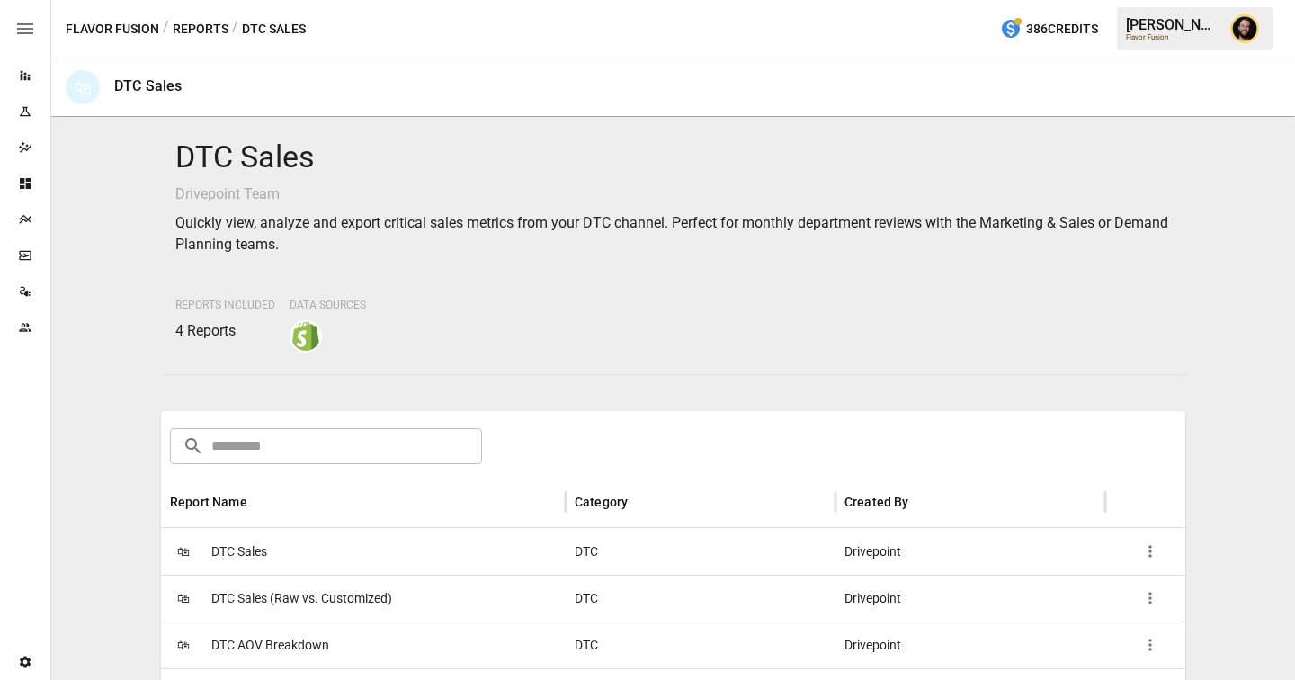
scroll to position [208, 0]
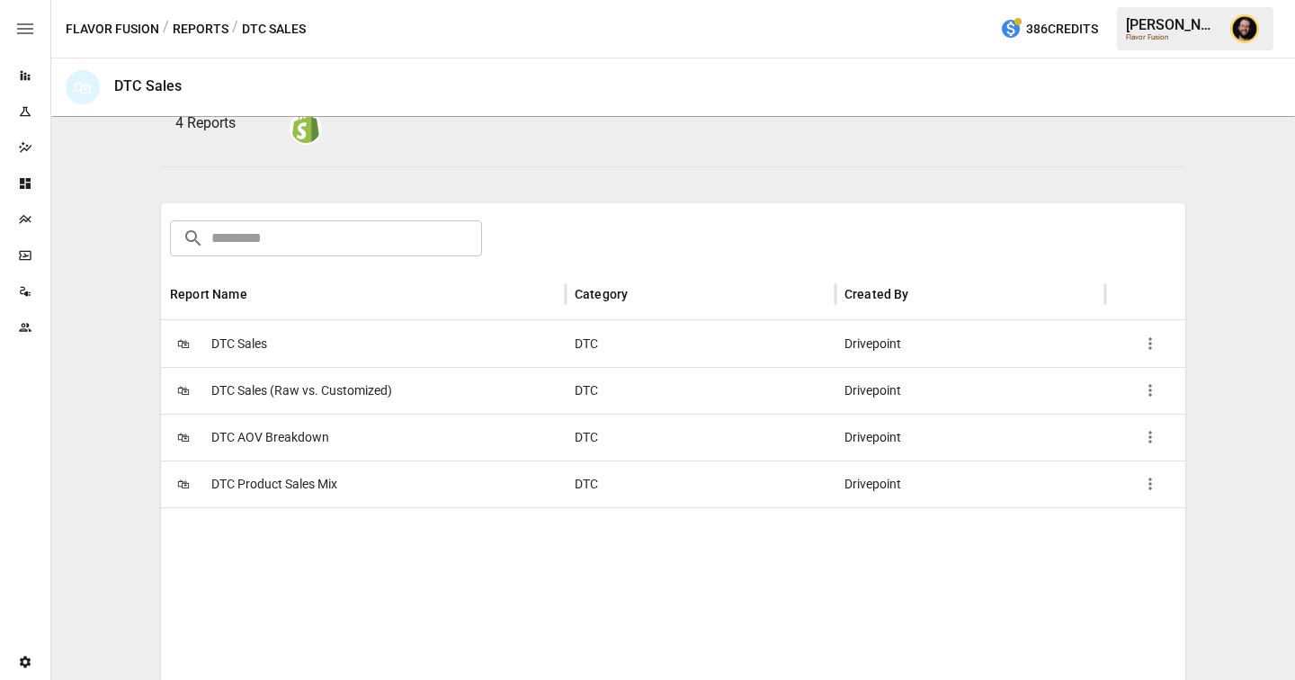
click at [318, 442] on span "DTC AOV Breakdown" at bounding box center [270, 438] width 118 height 46
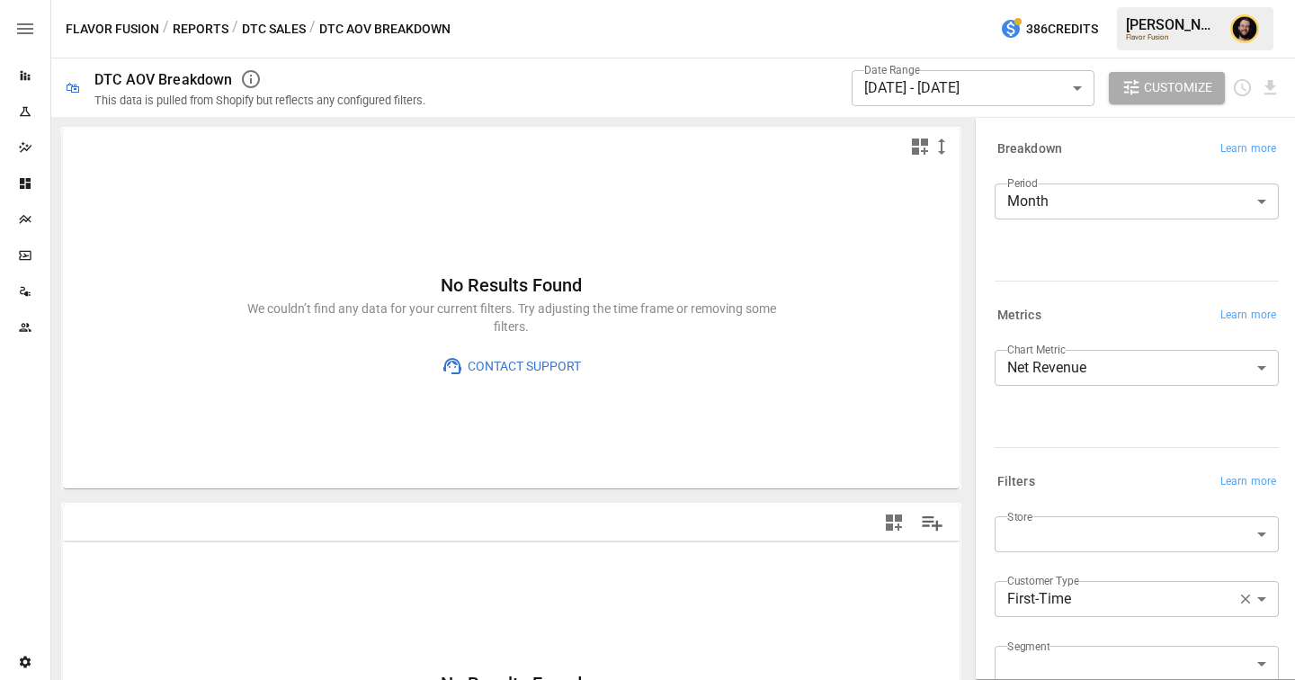
type input "**********"
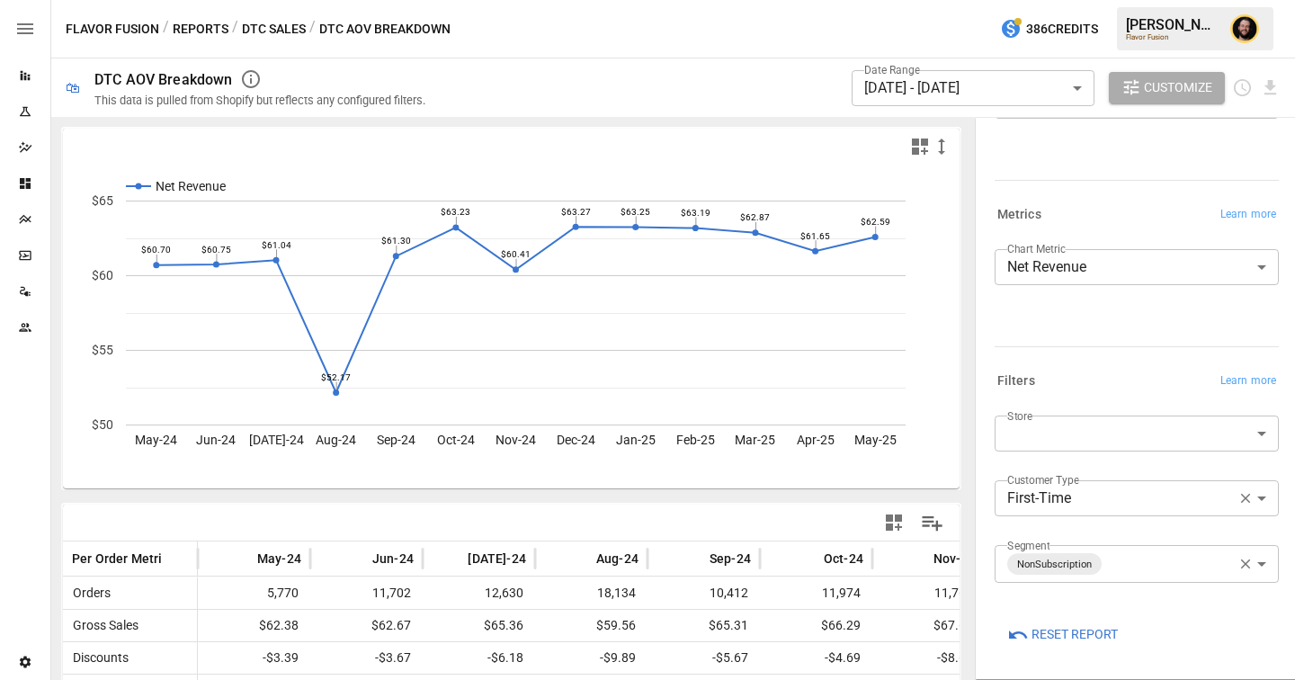
click at [26, 219] on icon "Plans" at bounding box center [25, 219] width 12 height 9
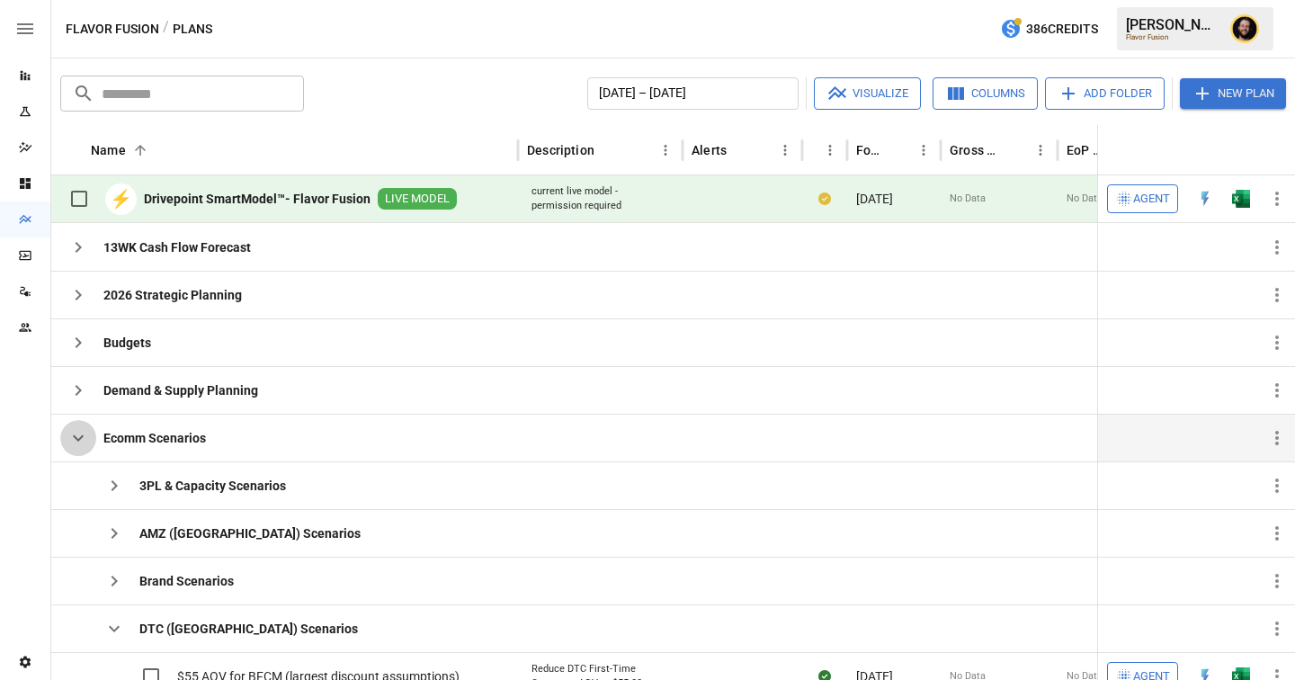
click at [81, 440] on icon "button" at bounding box center [78, 438] width 22 height 22
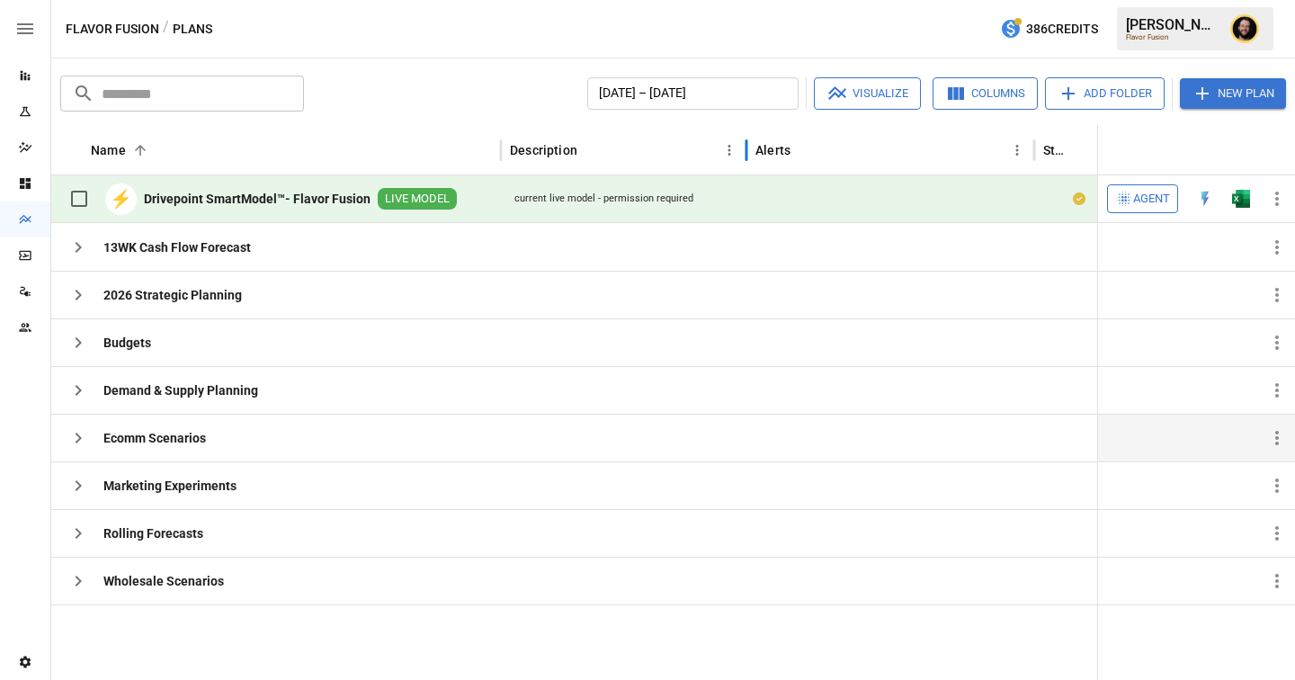
drag, startPoint x: 816, startPoint y: 157, endPoint x: 743, endPoint y: 160, distance: 72.9
click at [743, 160] on div at bounding box center [746, 150] width 9 height 50
drag, startPoint x: 881, startPoint y: 153, endPoint x: 846, endPoint y: 154, distance: 35.1
click at [846, 154] on div at bounding box center [844, 150] width 9 height 50
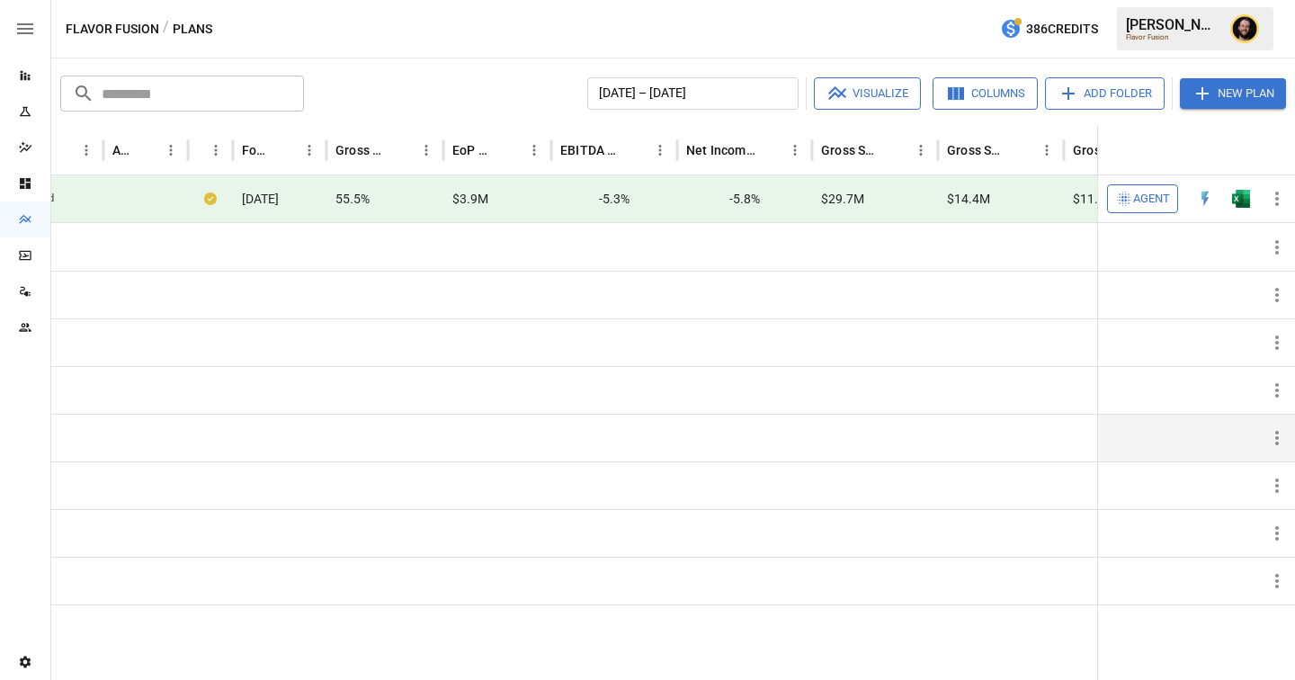
scroll to position [0, 662]
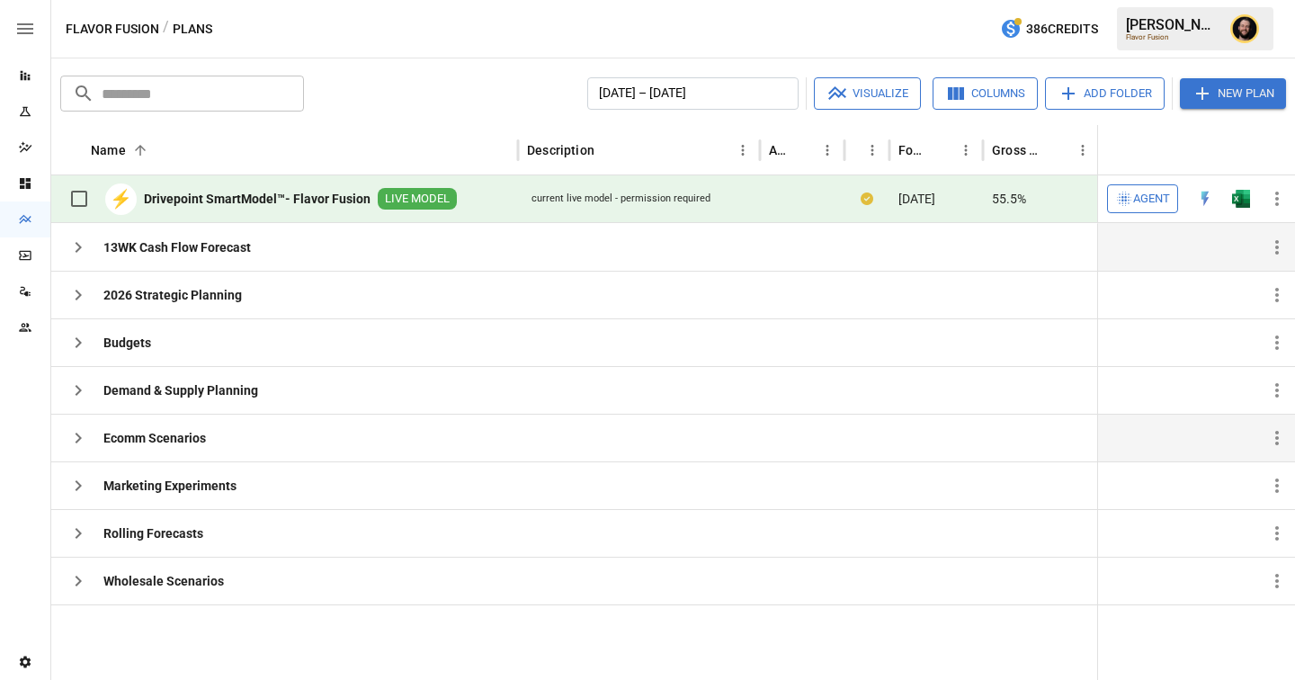
click at [84, 240] on icon "button" at bounding box center [78, 248] width 22 height 22
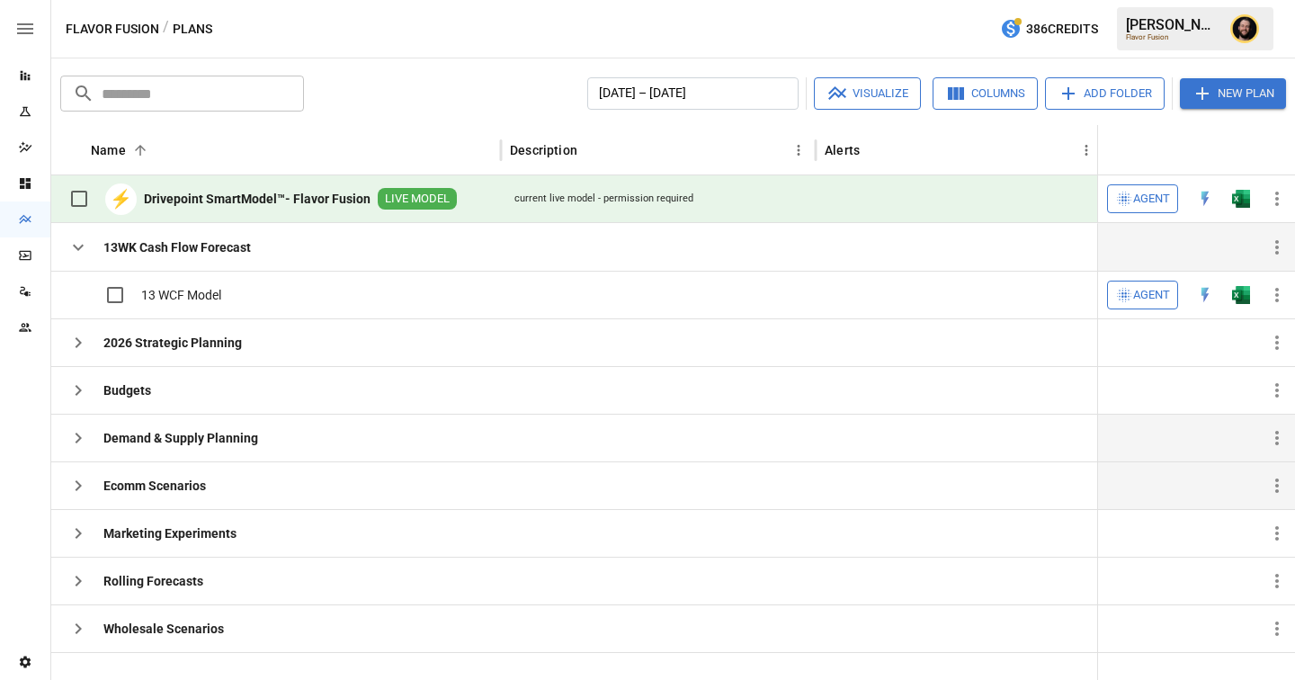
click at [77, 436] on icon "button" at bounding box center [79, 438] width 6 height 11
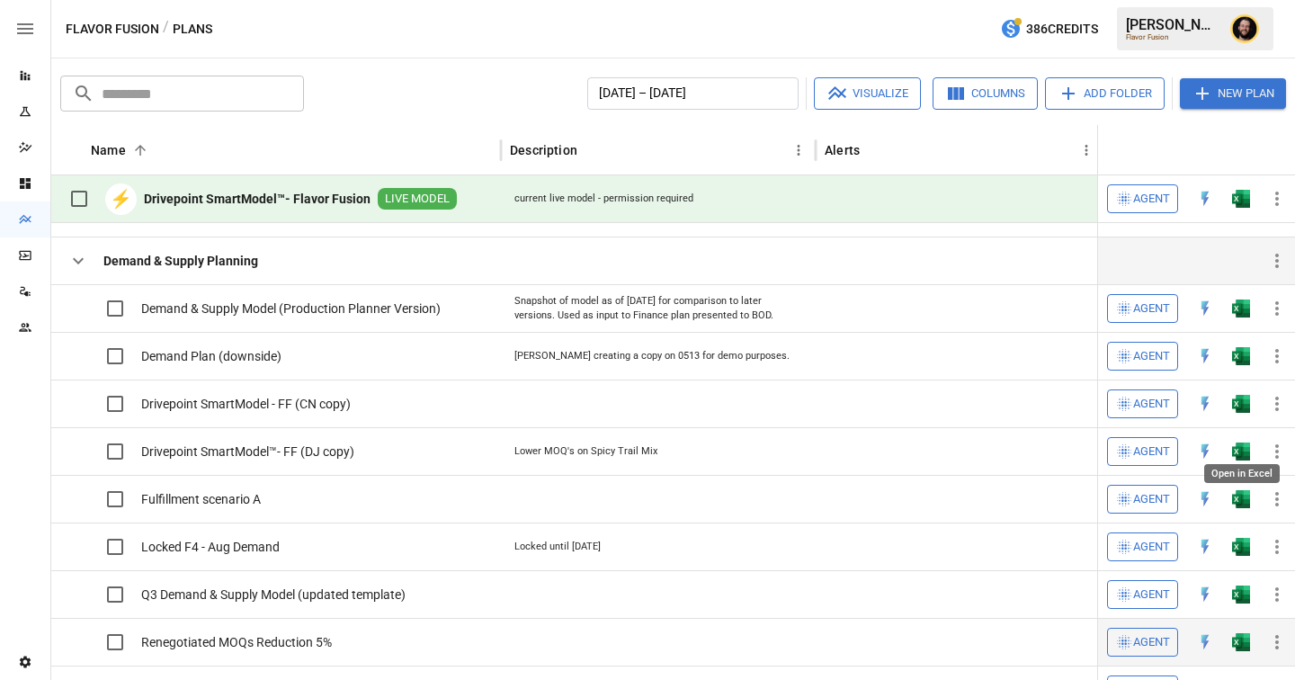
scroll to position [139, 0]
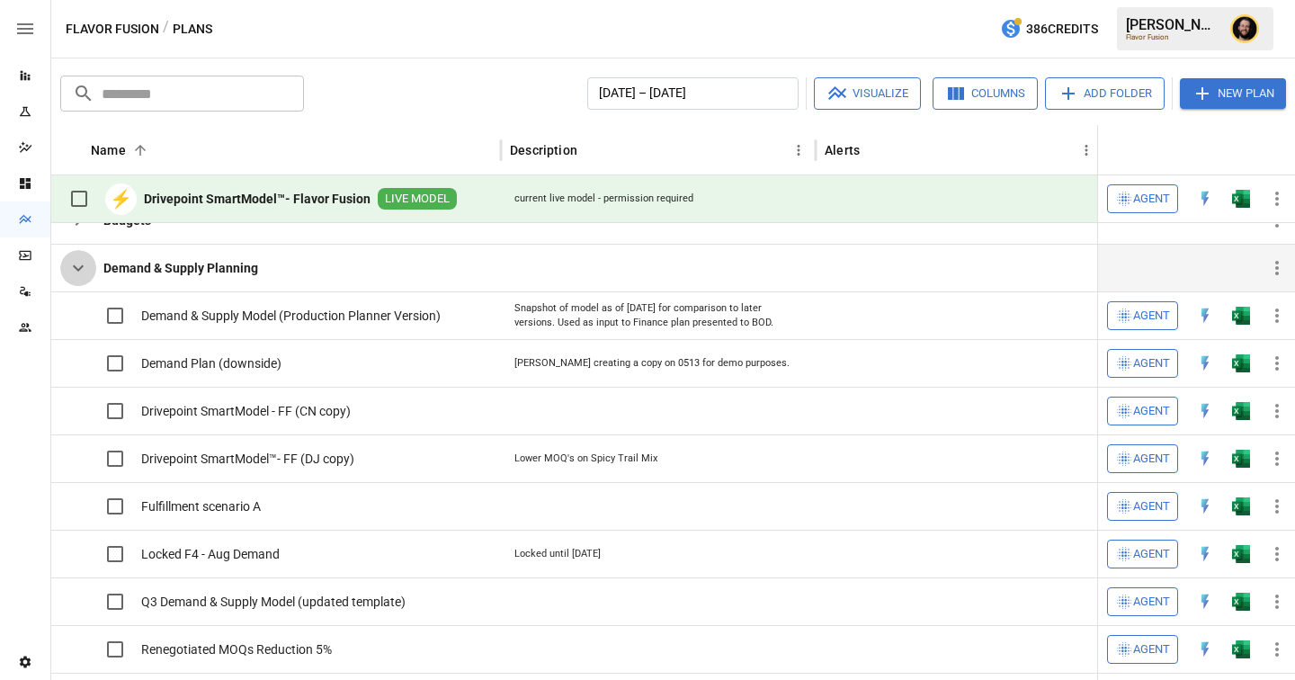
click at [83, 273] on icon "button" at bounding box center [78, 268] width 22 height 22
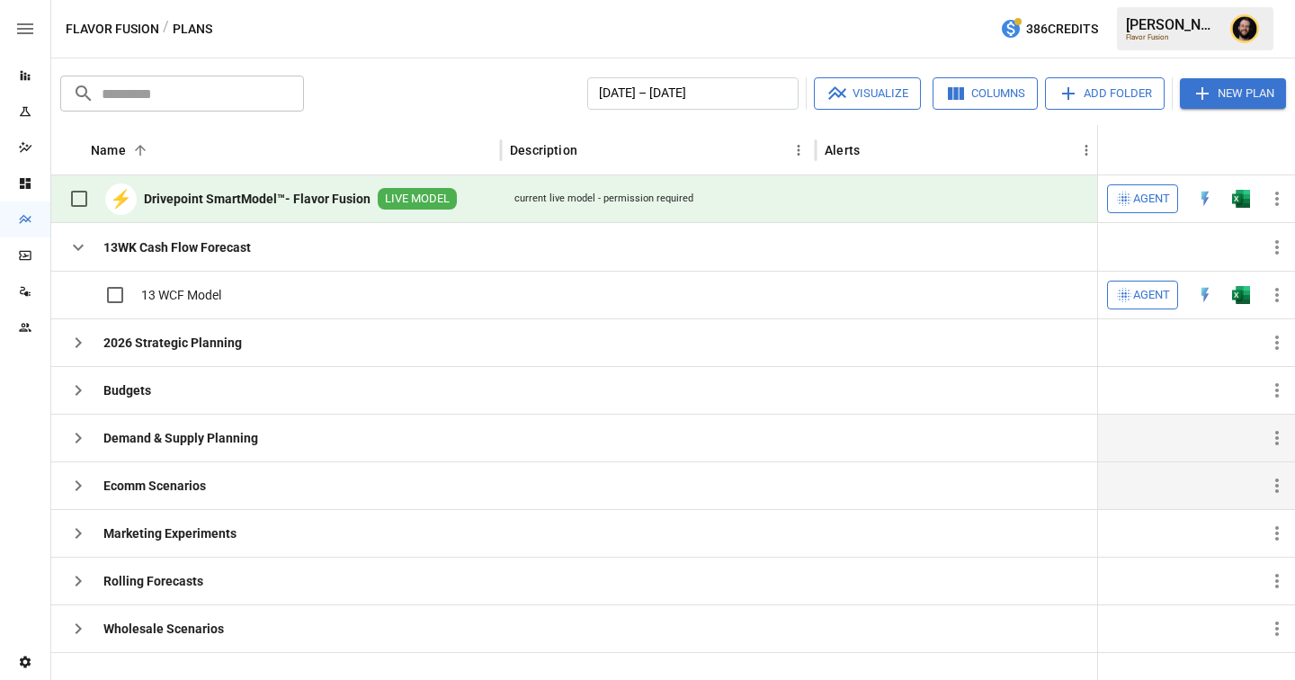
click at [76, 486] on icon "button" at bounding box center [78, 486] width 22 height 22
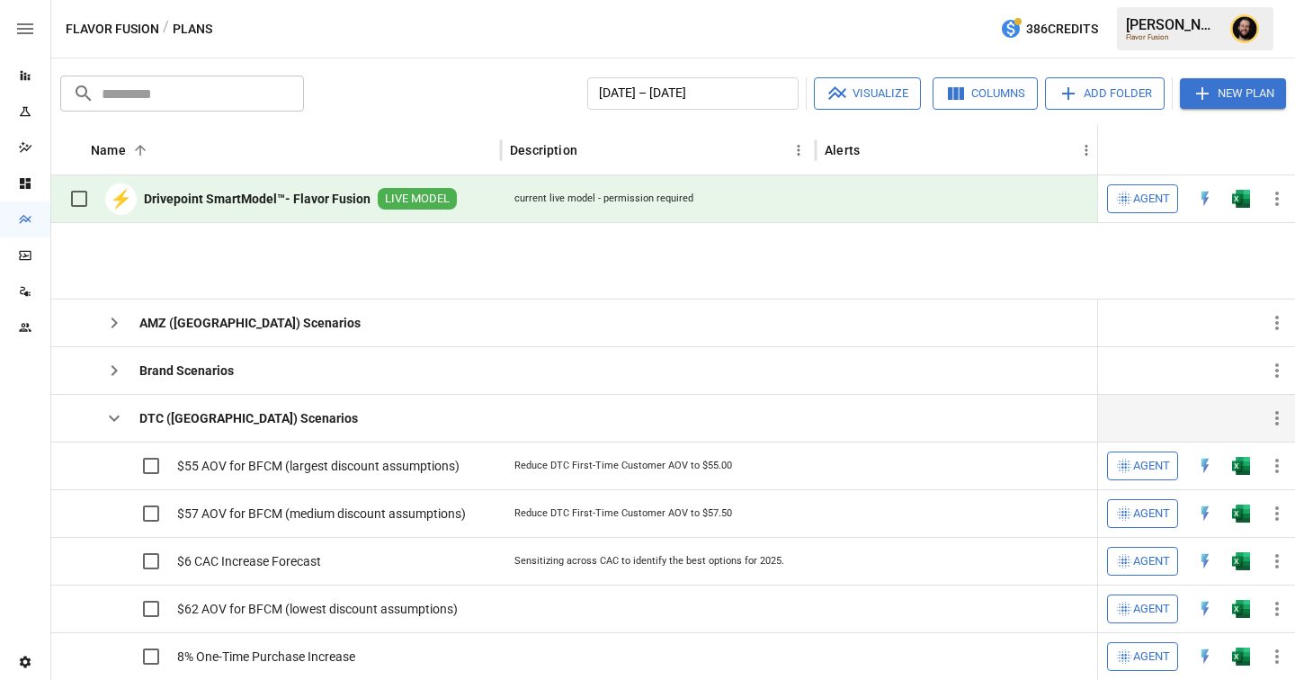
scroll to position [300, 0]
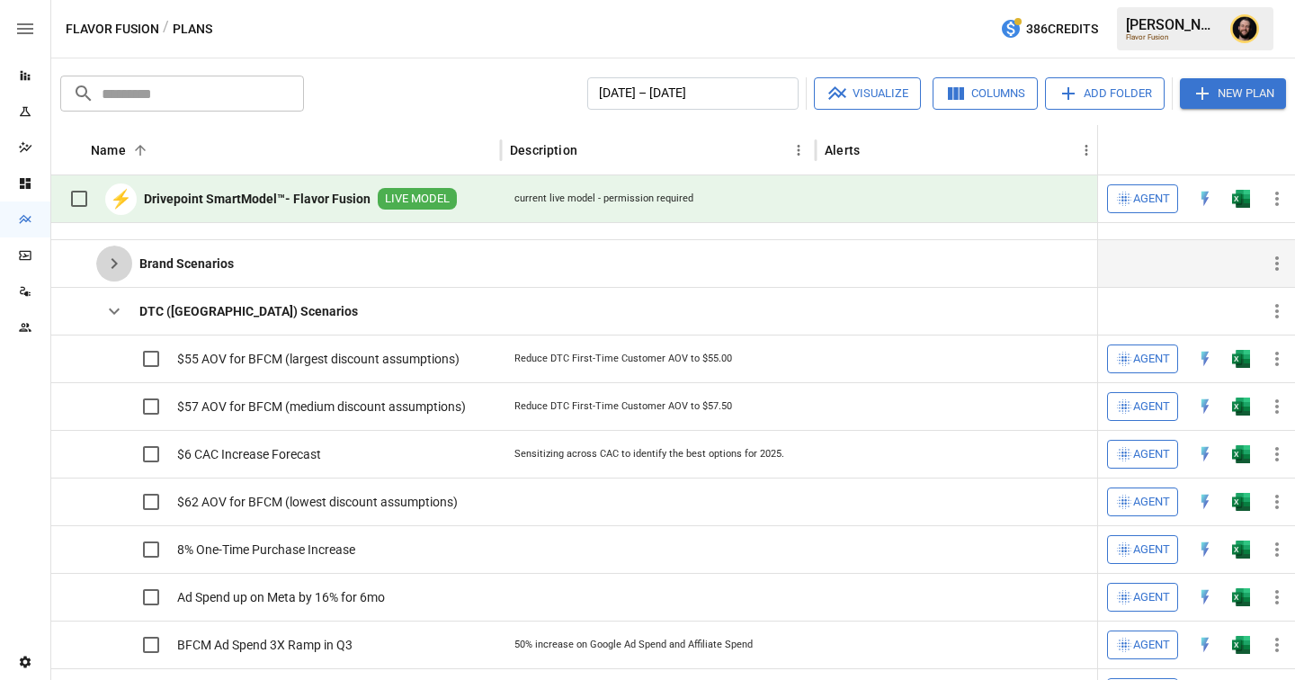
click at [121, 270] on icon "button" at bounding box center [114, 264] width 22 height 22
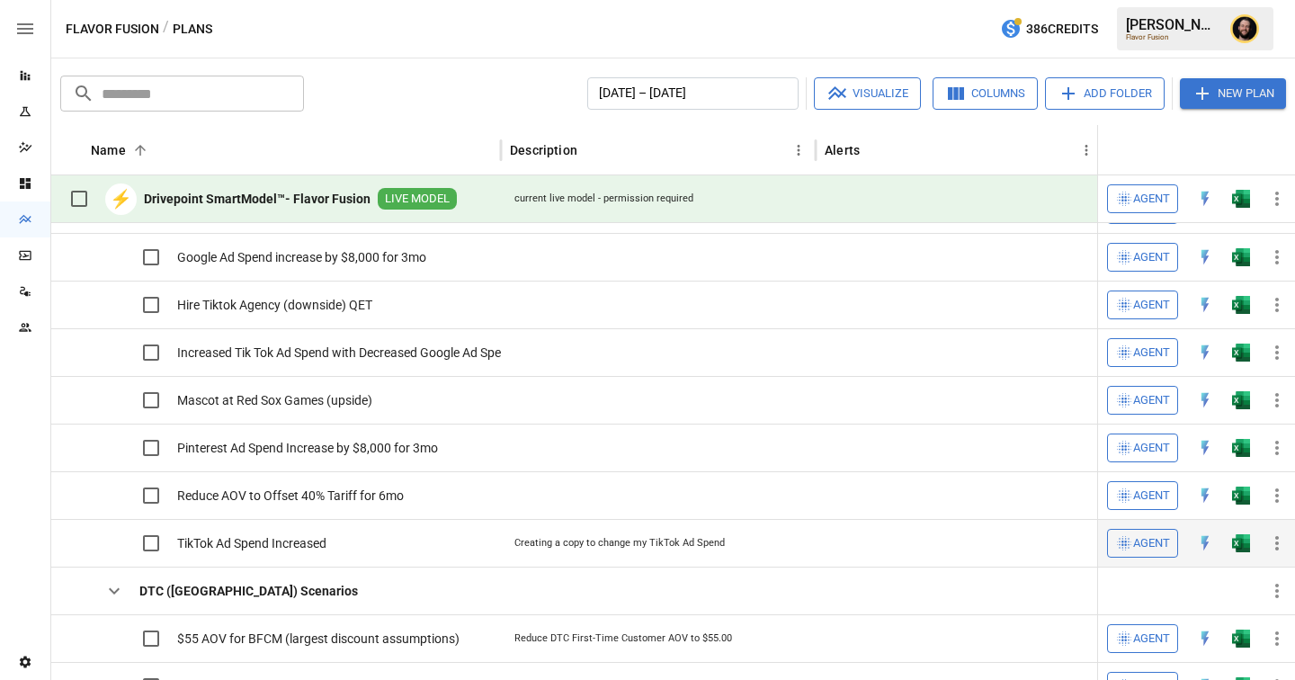
scroll to position [491, 0]
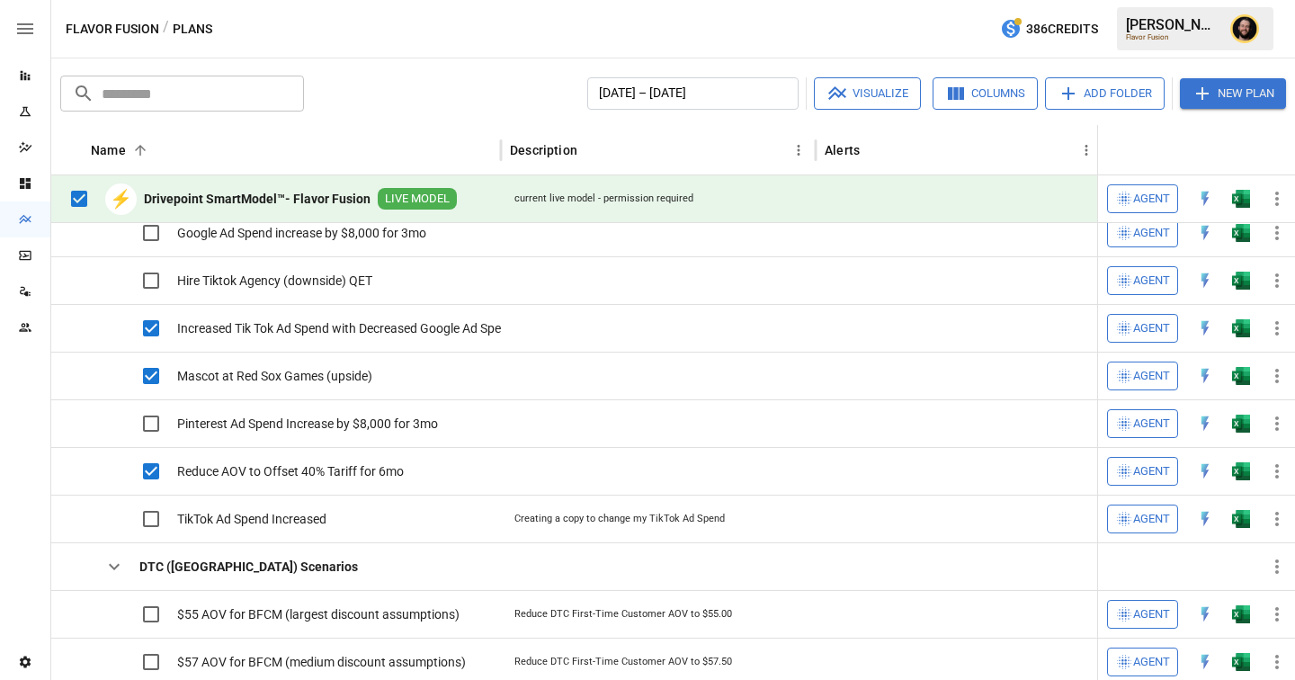
click at [846, 100] on button "Visualize" at bounding box center [867, 93] width 107 height 32
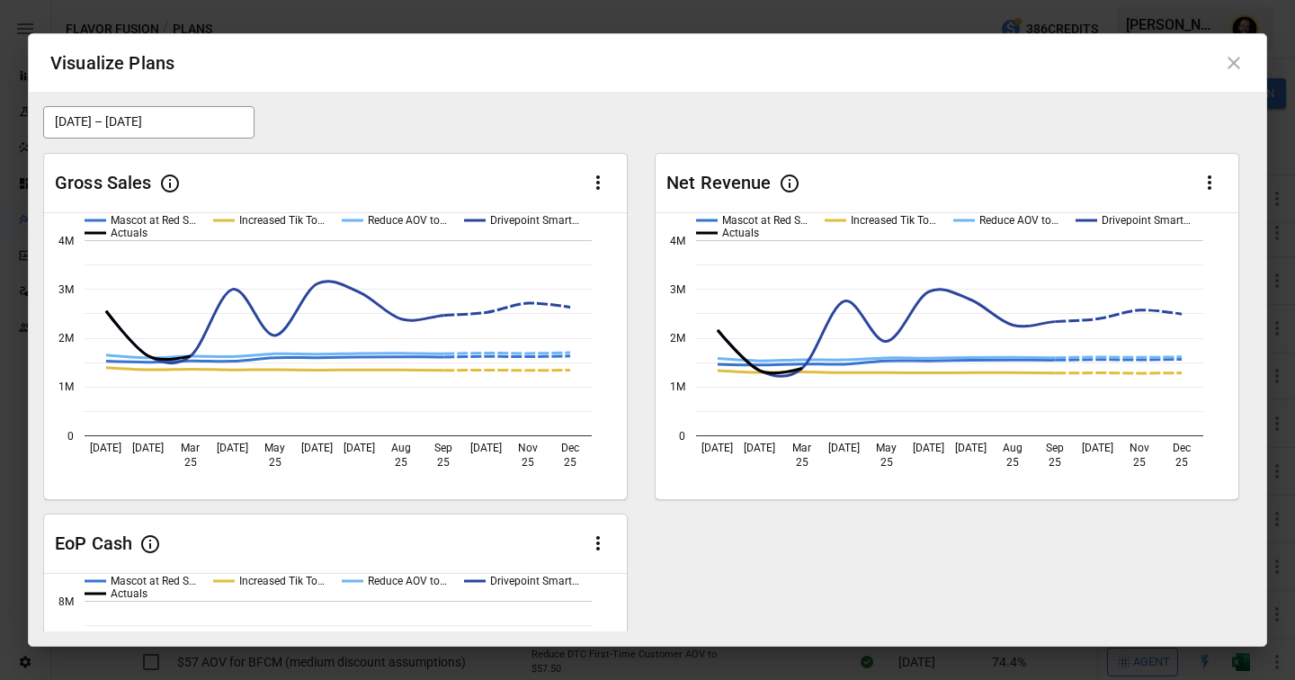
click at [935, 65] on icon at bounding box center [1234, 63] width 22 height 22
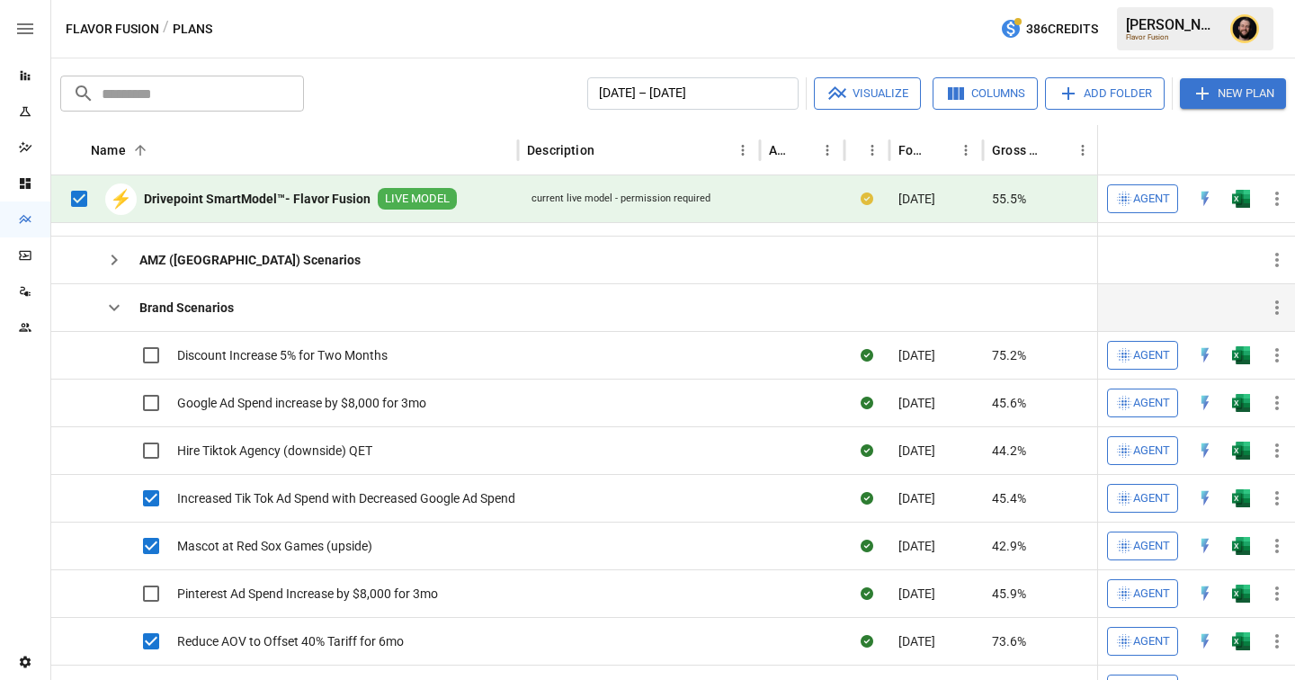
click at [112, 311] on icon "button" at bounding box center [114, 308] width 22 height 22
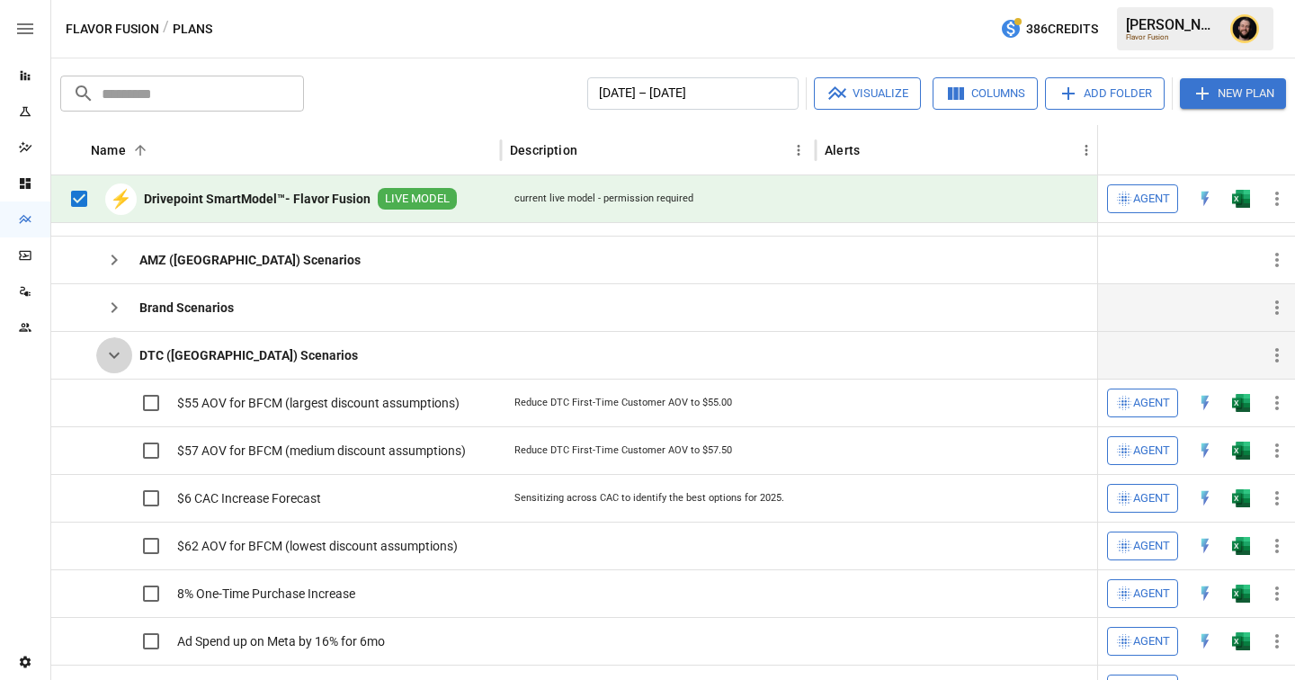
click at [116, 360] on icon "button" at bounding box center [114, 356] width 22 height 22
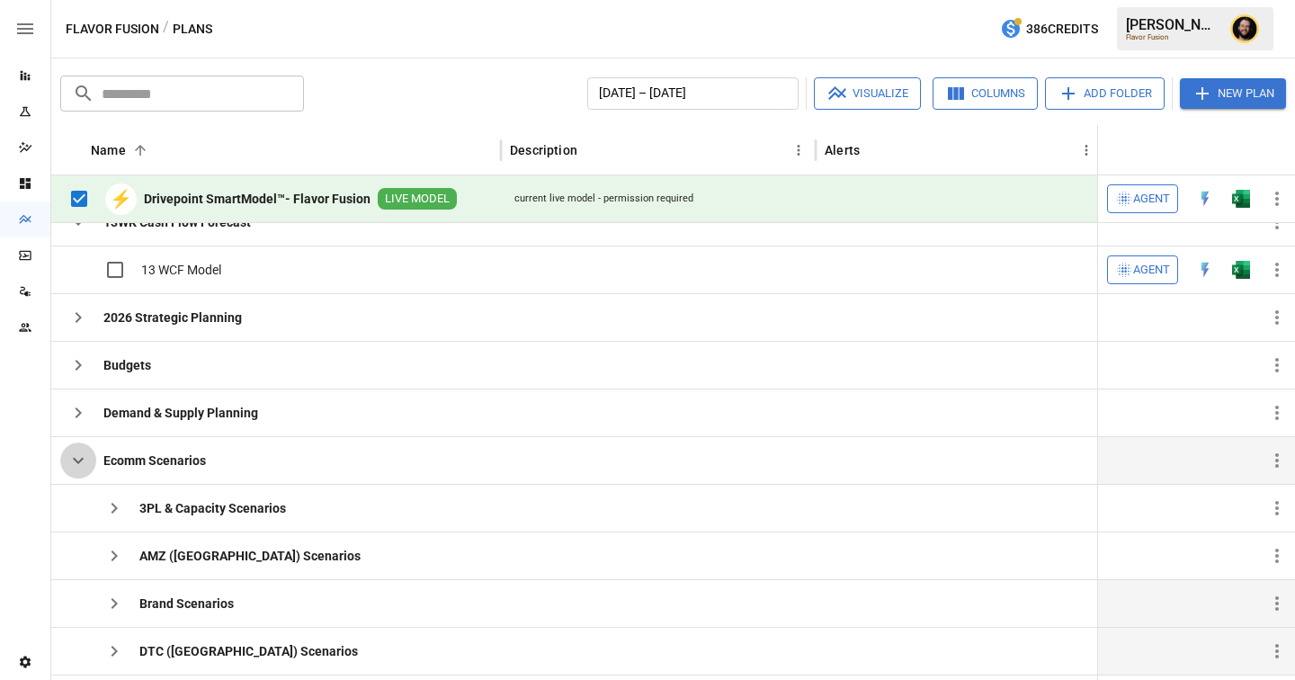
click at [77, 450] on icon "button" at bounding box center [78, 461] width 22 height 22
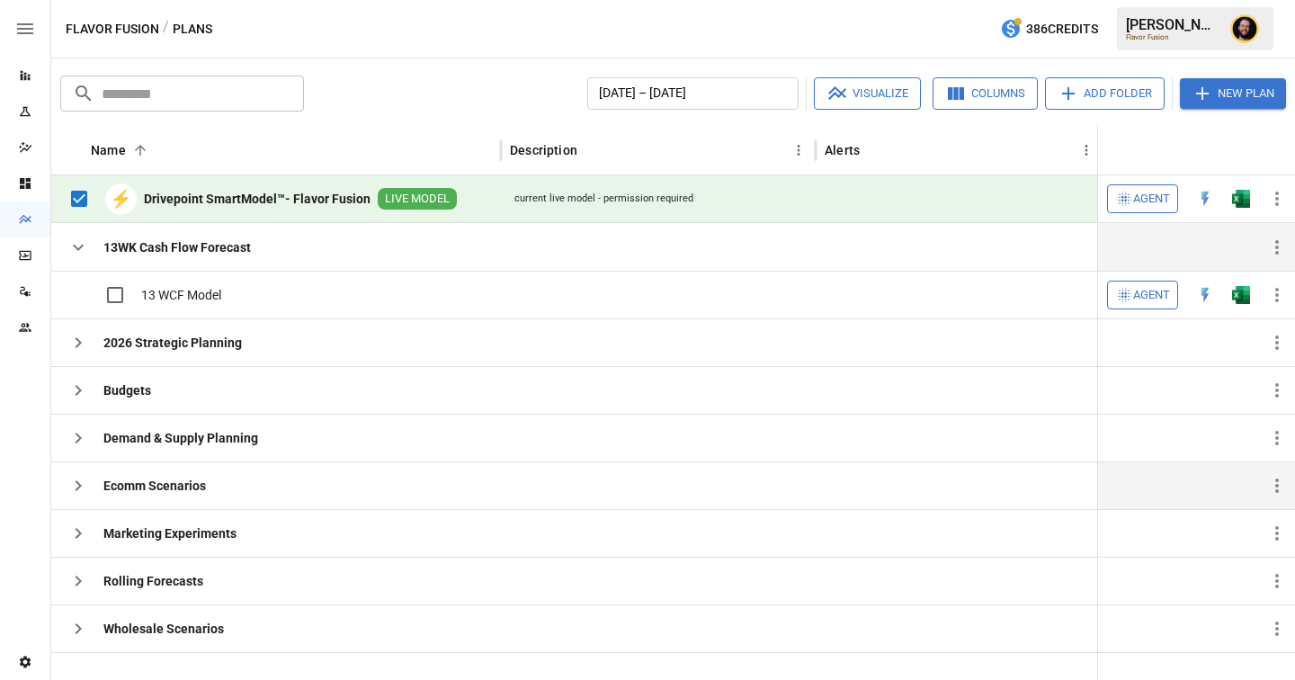
click at [77, 248] on icon "button" at bounding box center [78, 248] width 11 height 6
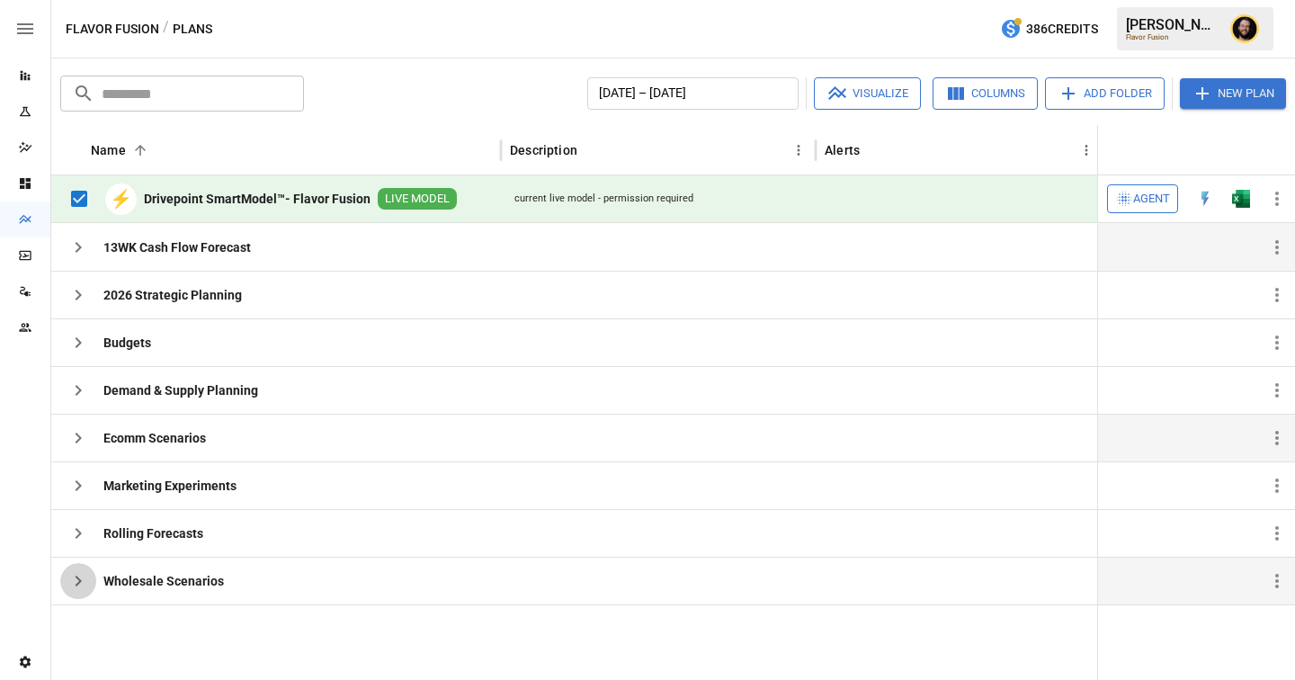
click at [83, 512] on icon "button" at bounding box center [78, 581] width 22 height 22
